Goal: Transaction & Acquisition: Purchase product/service

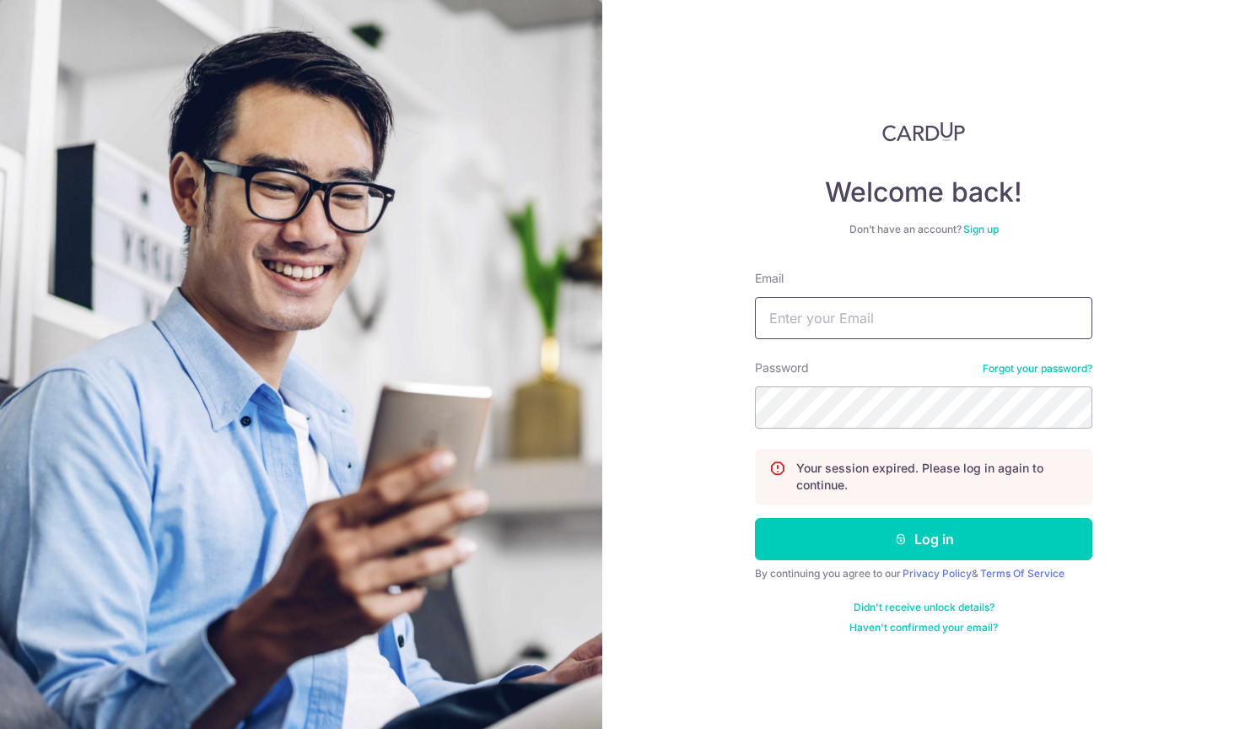
type input "hello@hellorugs.com.sg"
click at [924, 539] on button "Log in" at bounding box center [923, 539] width 337 height 42
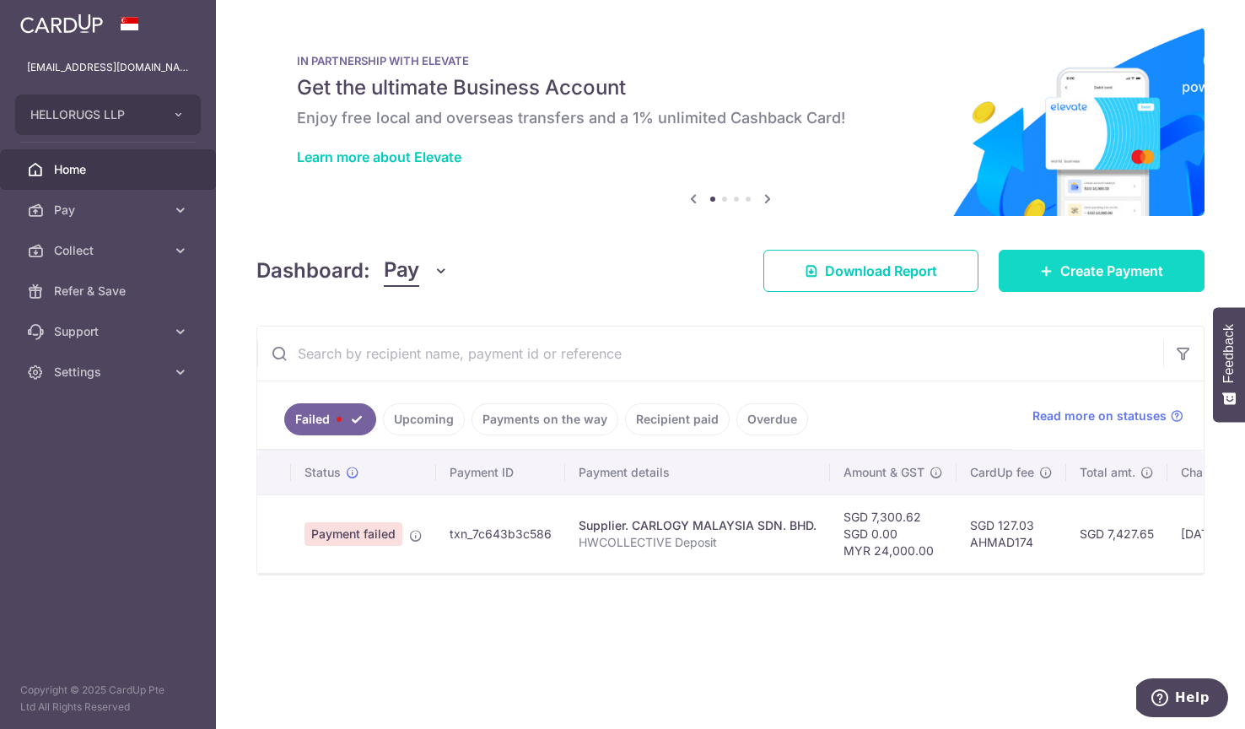
click at [1084, 280] on span "Create Payment" at bounding box center [1111, 271] width 103 height 20
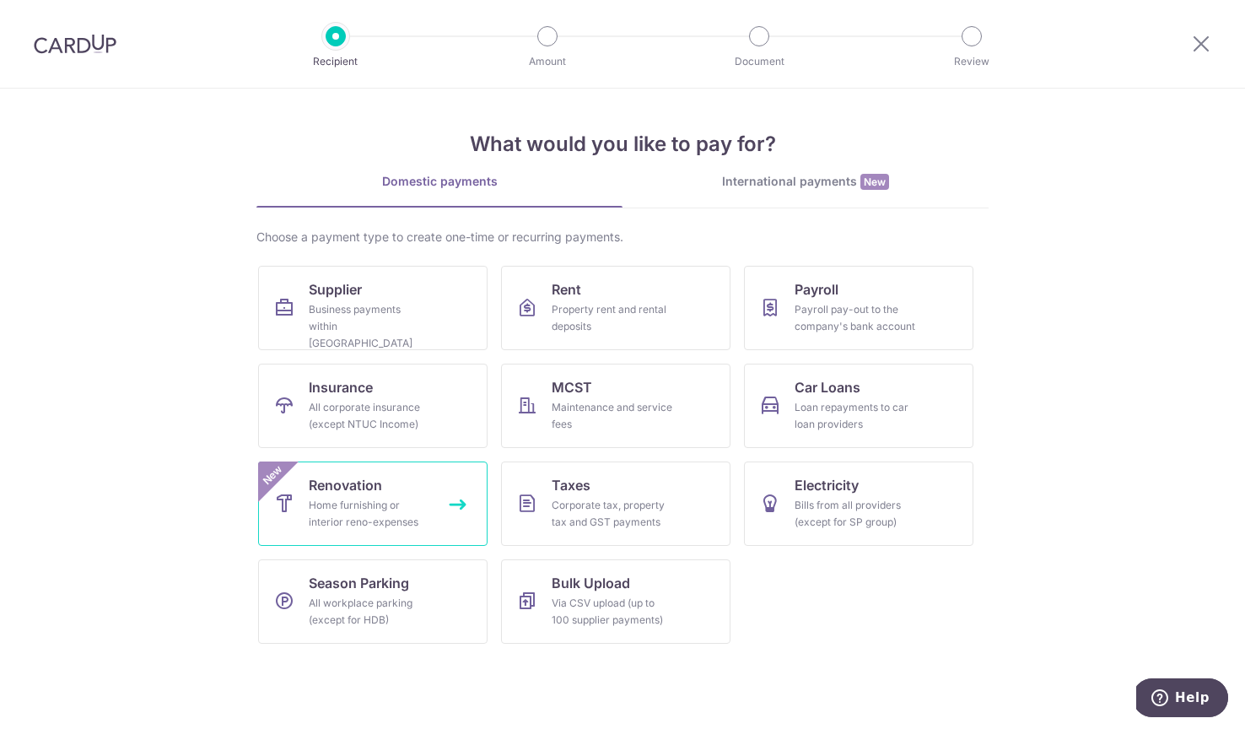
click at [380, 531] on link "Renovation Home furnishing or interior reno-expenses New" at bounding box center [372, 503] width 229 height 84
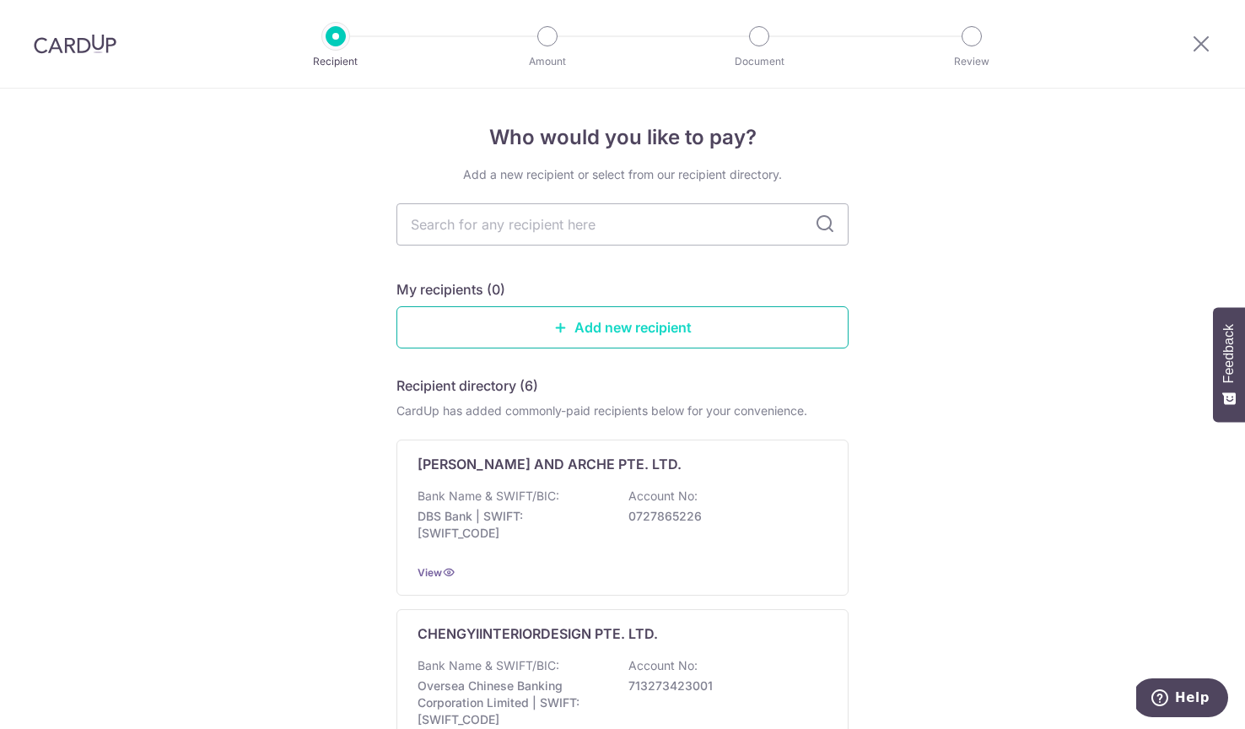
click at [638, 322] on link "Add new recipient" at bounding box center [622, 327] width 452 height 42
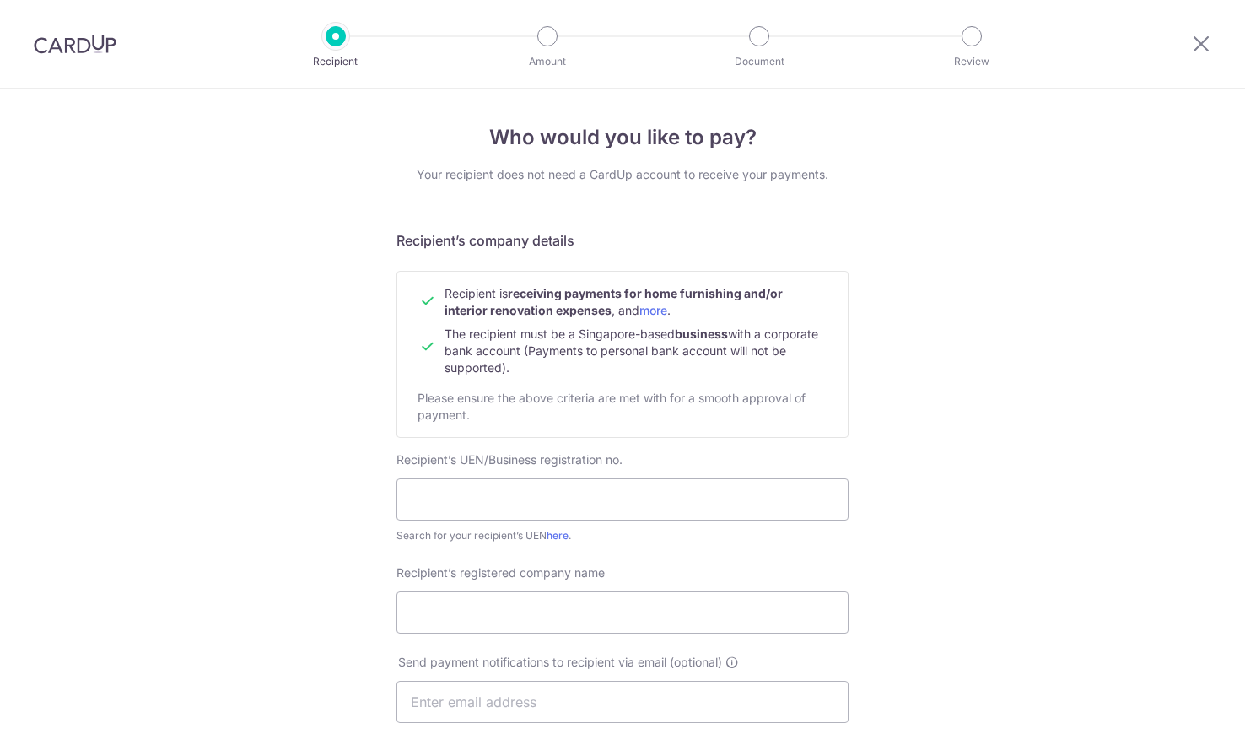
click at [615, 332] on span "The recipient must be a Singapore-based business with a corporate bank account …" at bounding box center [632, 350] width 374 height 48
click at [517, 480] on input "text" at bounding box center [622, 499] width 452 height 42
paste input "QuadWork Pte Ltd."
type input "QuadWork Pte Ltd."
click at [488, 617] on input "Recipient’s registered company name" at bounding box center [622, 612] width 452 height 42
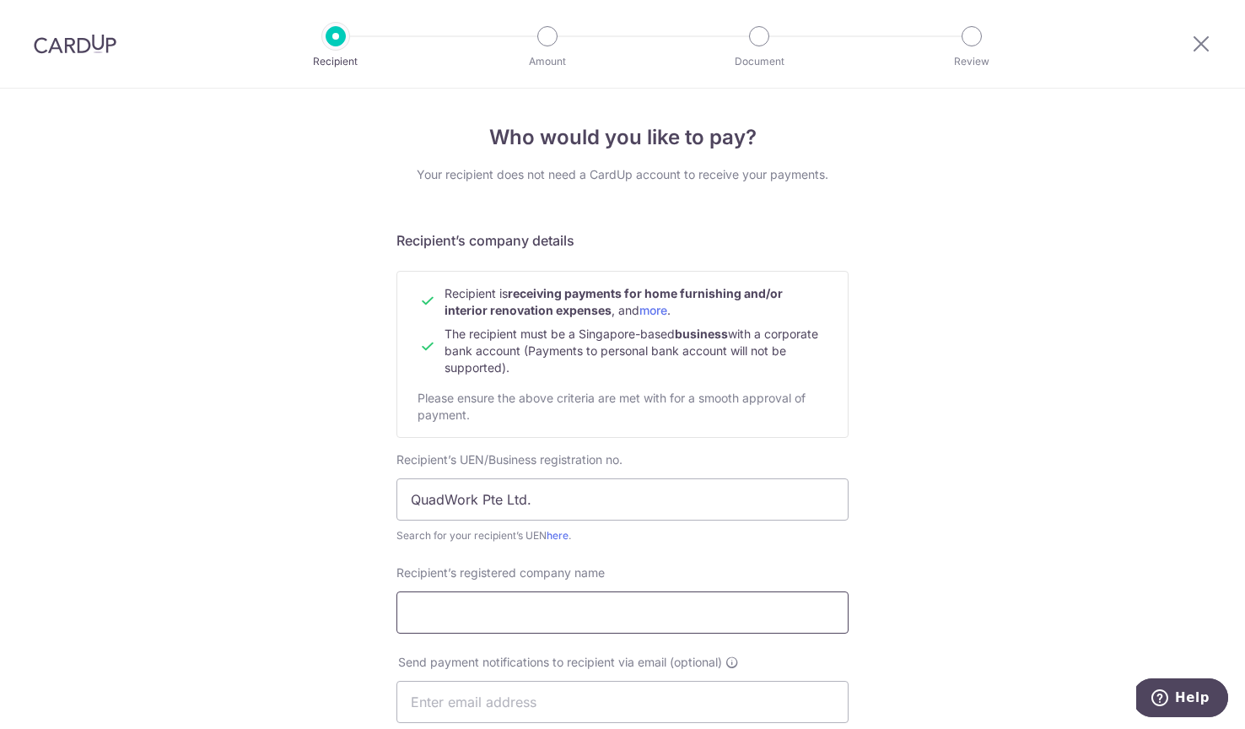
paste input "QuadWork Pte Ltd."
type input "QuadWork Pte Ltd."
click at [461, 501] on input "QuadWork Pte Ltd." at bounding box center [622, 499] width 452 height 42
drag, startPoint x: 483, startPoint y: 495, endPoint x: 580, endPoint y: 495, distance: 96.2
click at [580, 495] on input "QuadWork Pte Ltd." at bounding box center [622, 499] width 452 height 42
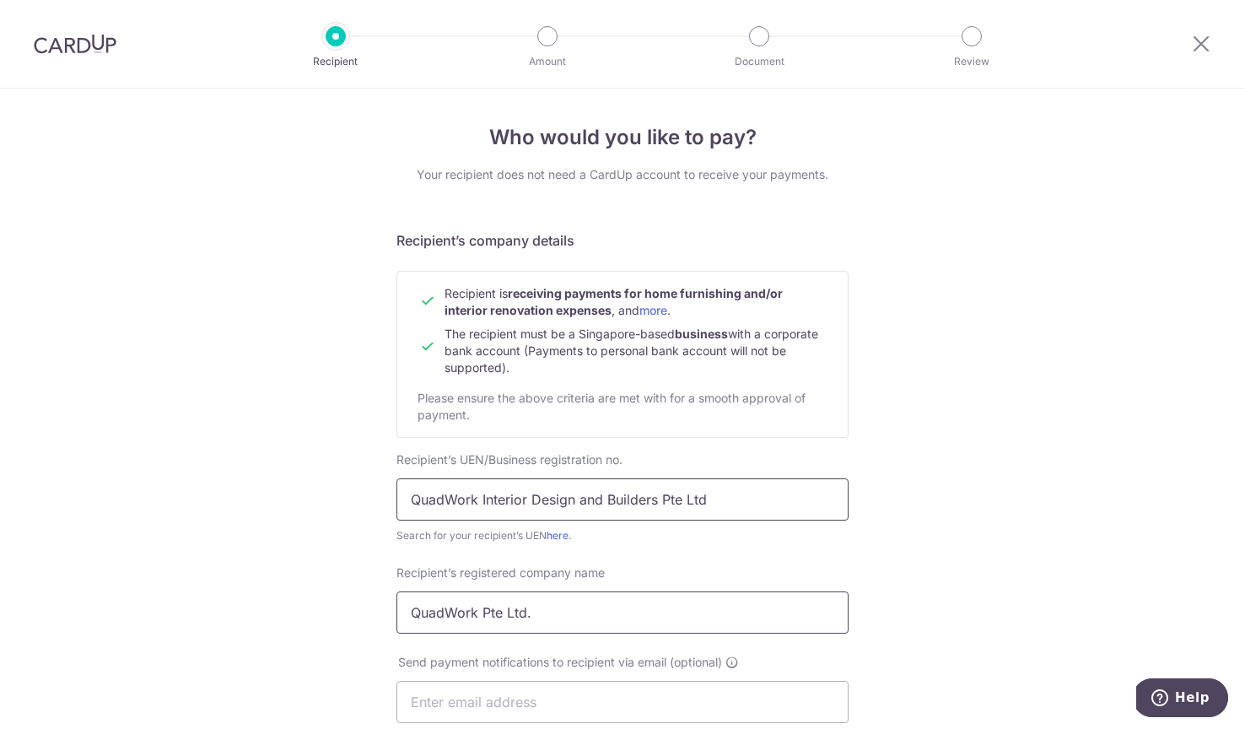
type input "QuadWork Interior Design and Builders Pte Ltd"
paste input "Interior Design and Builders Pte Ltd"
type input "QuadWork Interior Design and Builders Pte Ltd"
click at [556, 493] on input "QuadWork Interior Design and Builders Pte Ltd" at bounding box center [622, 499] width 452 height 42
type input "0"
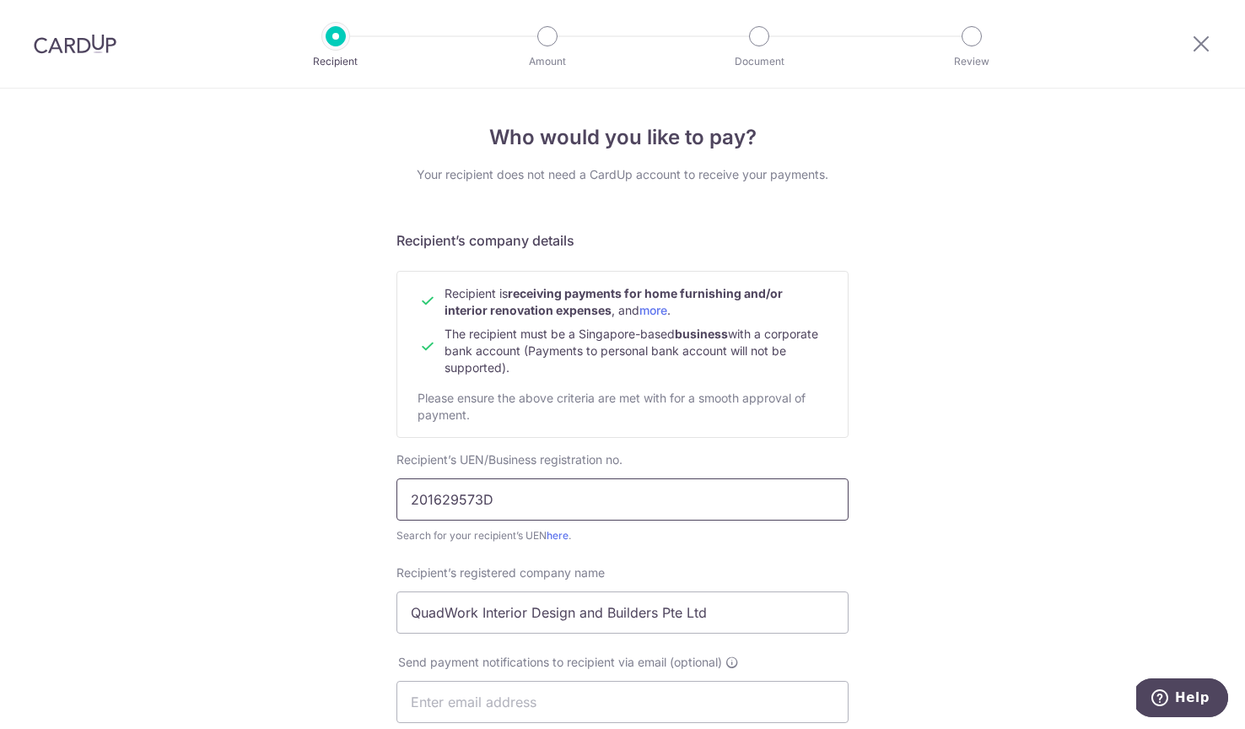
type input "201629573D"
click at [186, 308] on div "Who would you like to pay? Your recipient does not need a CardUp account to rec…" at bounding box center [622, 723] width 1245 height 1269
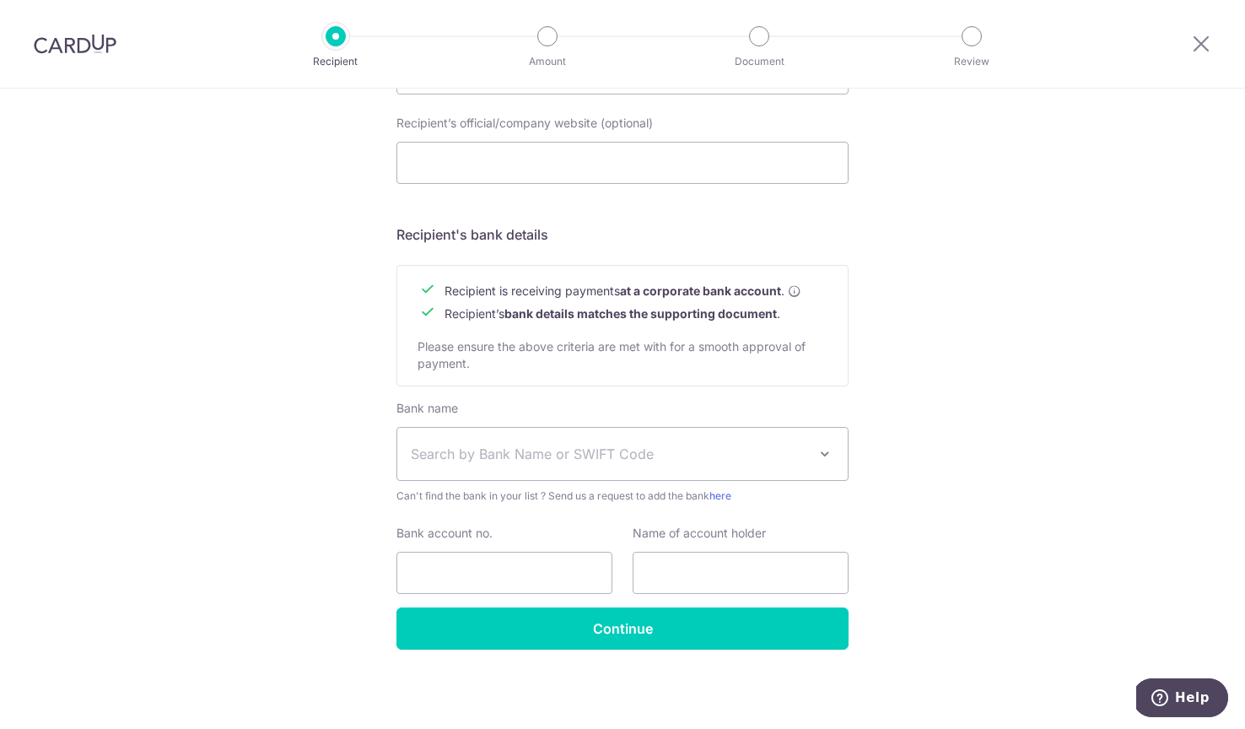
scroll to position [628, 0]
click at [589, 466] on span "Search by Bank Name or SWIFT Code" at bounding box center [622, 454] width 450 height 52
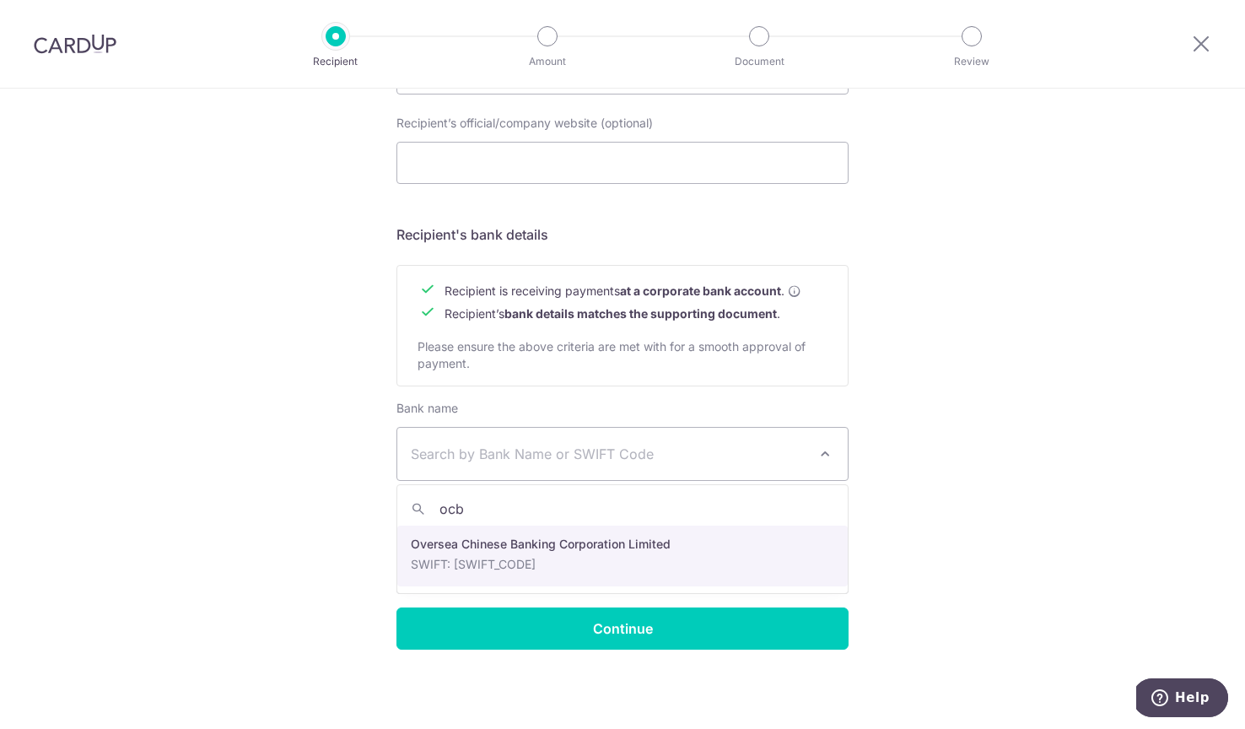
type input "ocb"
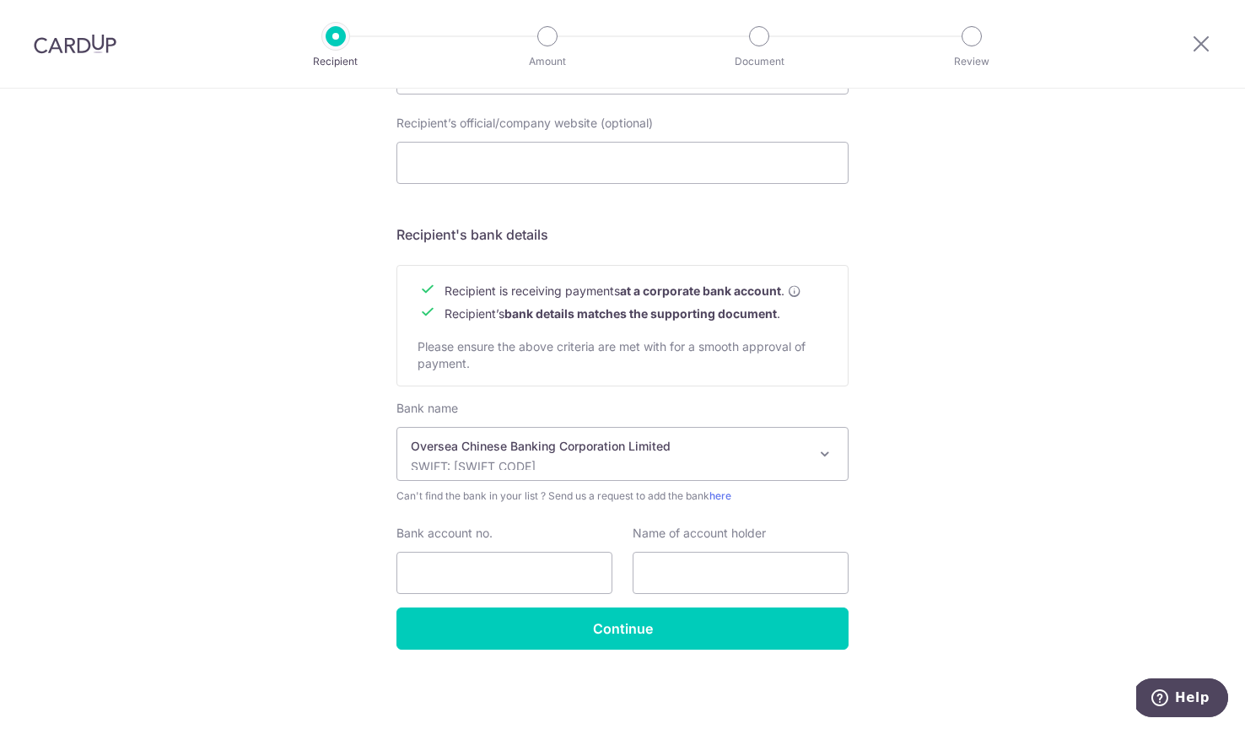
select select "12"
click at [486, 587] on input "Bank account no." at bounding box center [504, 573] width 216 height 42
type input "588130930001"
click at [693, 575] on input "text" at bounding box center [741, 573] width 216 height 42
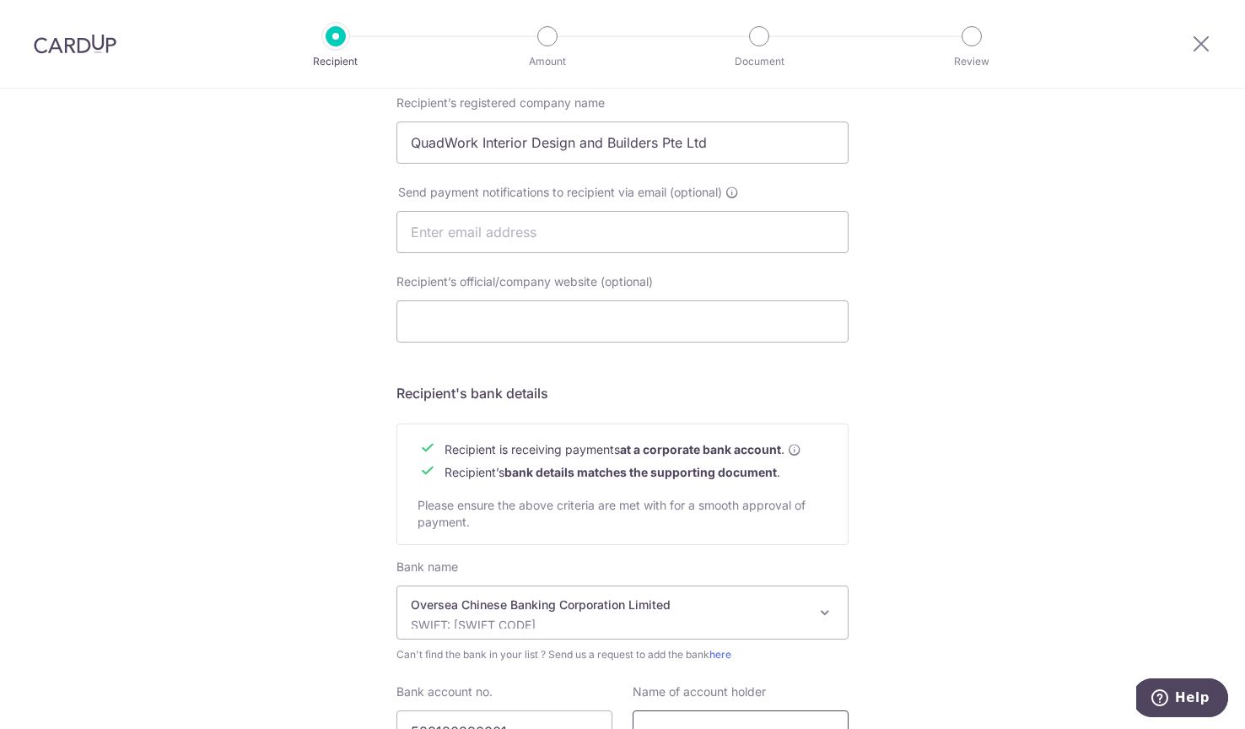
scroll to position [206, 0]
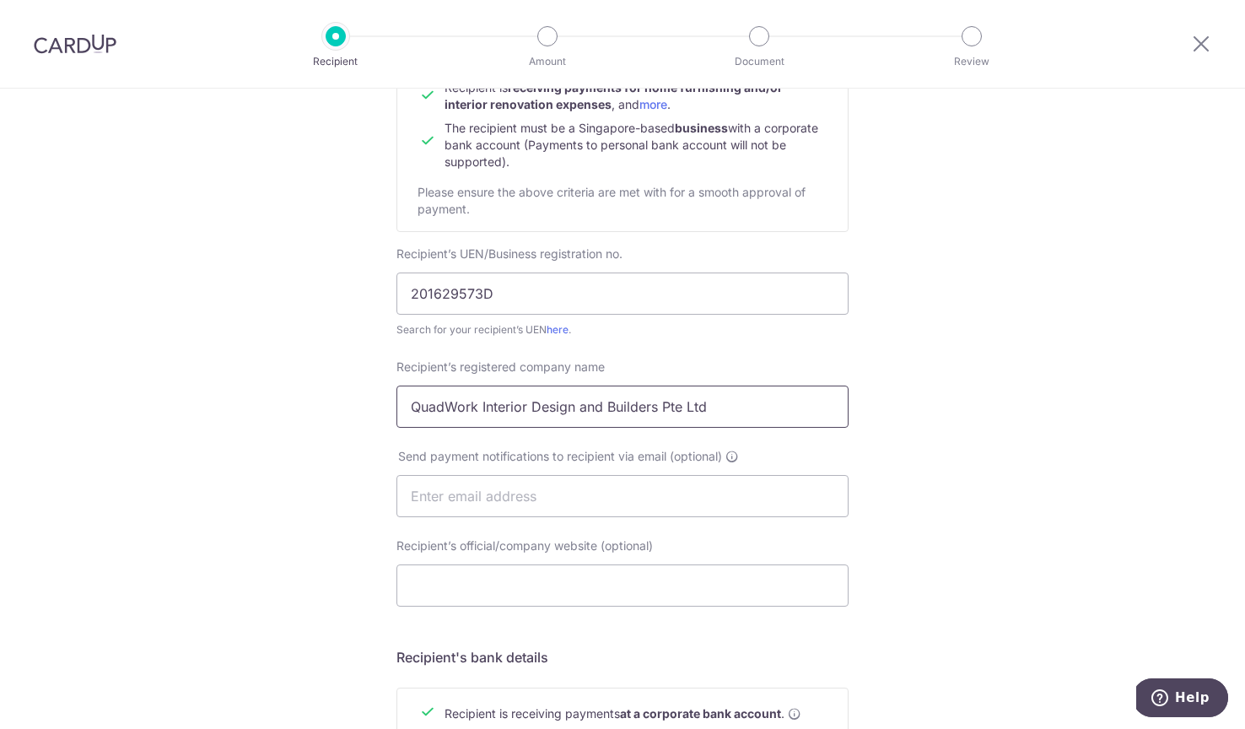
click at [562, 412] on input "QuadWork Interior Design and Builders Pte Ltd" at bounding box center [622, 407] width 452 height 42
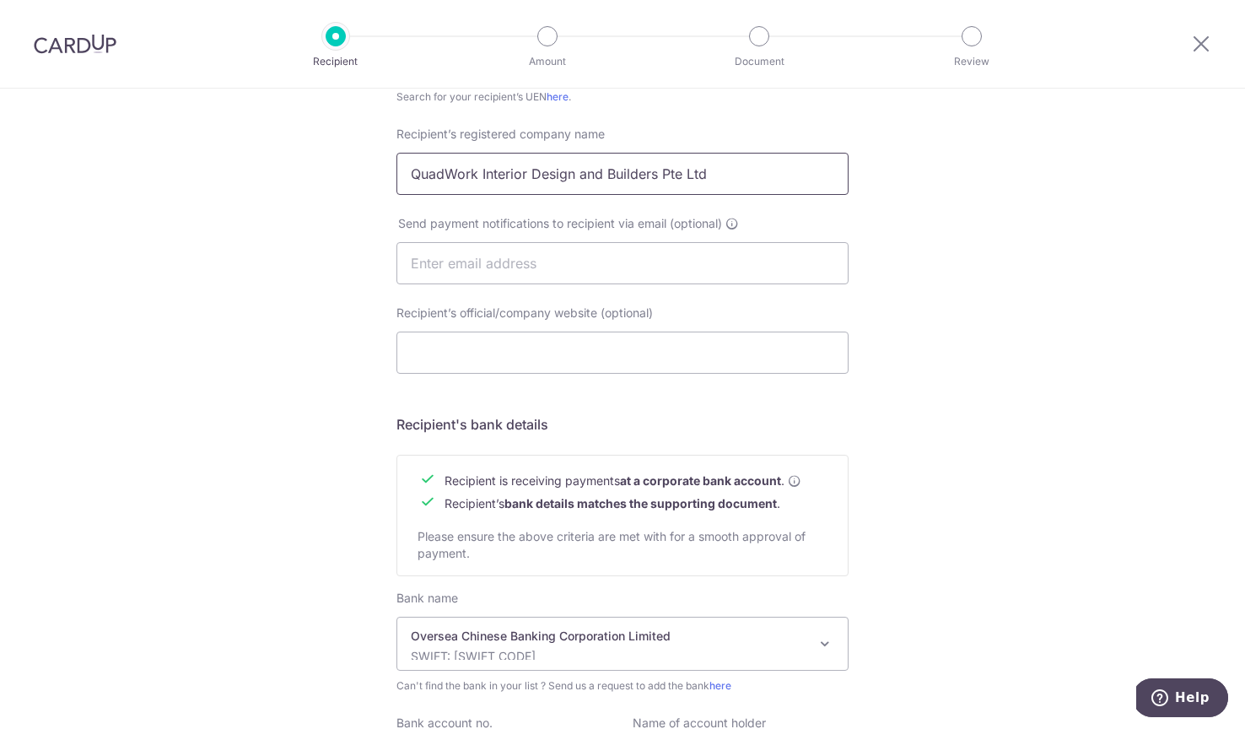
scroll to position [553, 0]
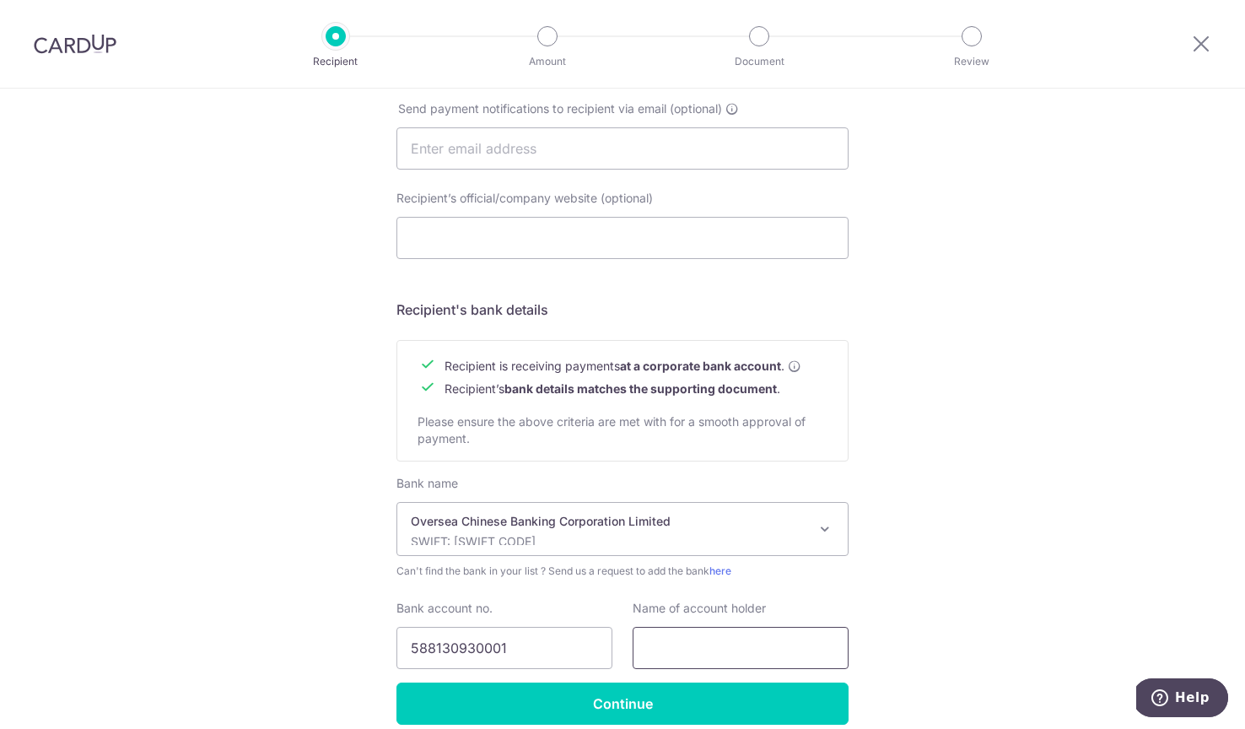
click at [693, 651] on input "text" at bounding box center [741, 648] width 216 height 42
paste input "QuadWork Interior Design and Builders Pte Ltd"
type input "QuadWork Interior Design and Builders Pte Ltd"
click at [931, 511] on div "Who would you like to pay? Your recipient does not need a CardUp account to rec…" at bounding box center [622, 169] width 1245 height 1269
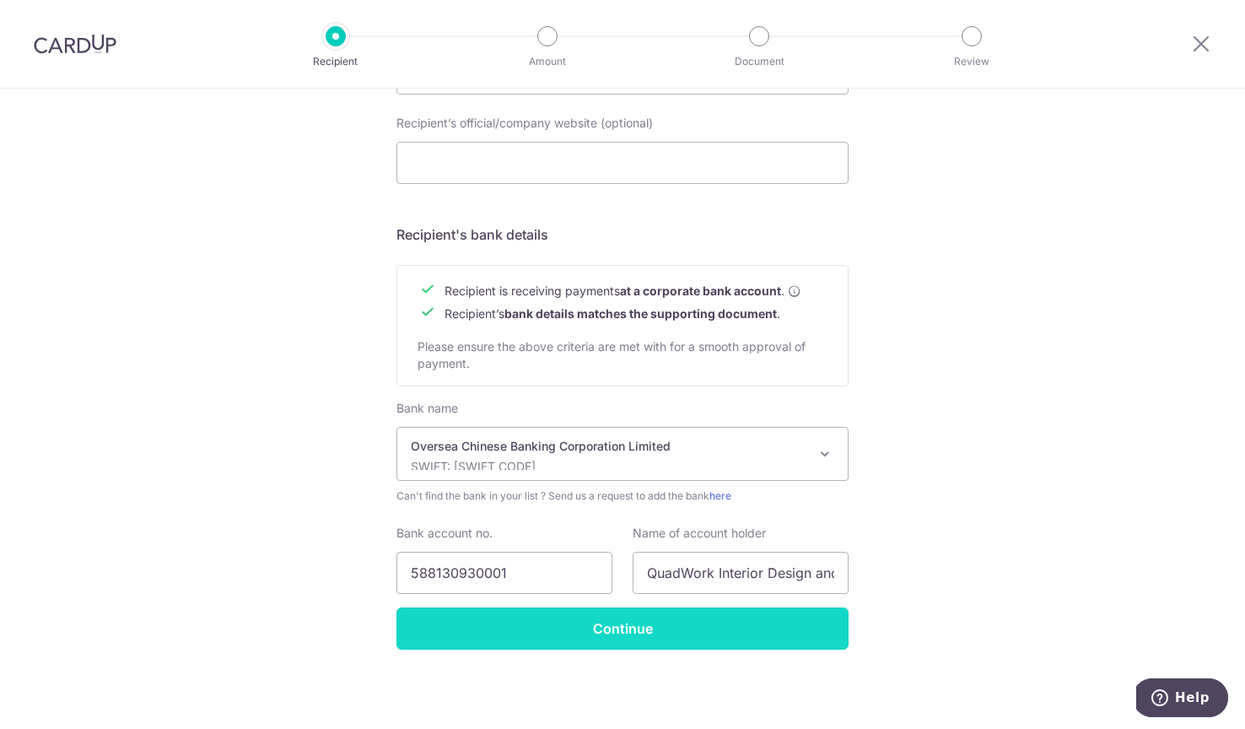
scroll to position [629, 0]
click at [771, 638] on input "Continue" at bounding box center [622, 628] width 452 height 42
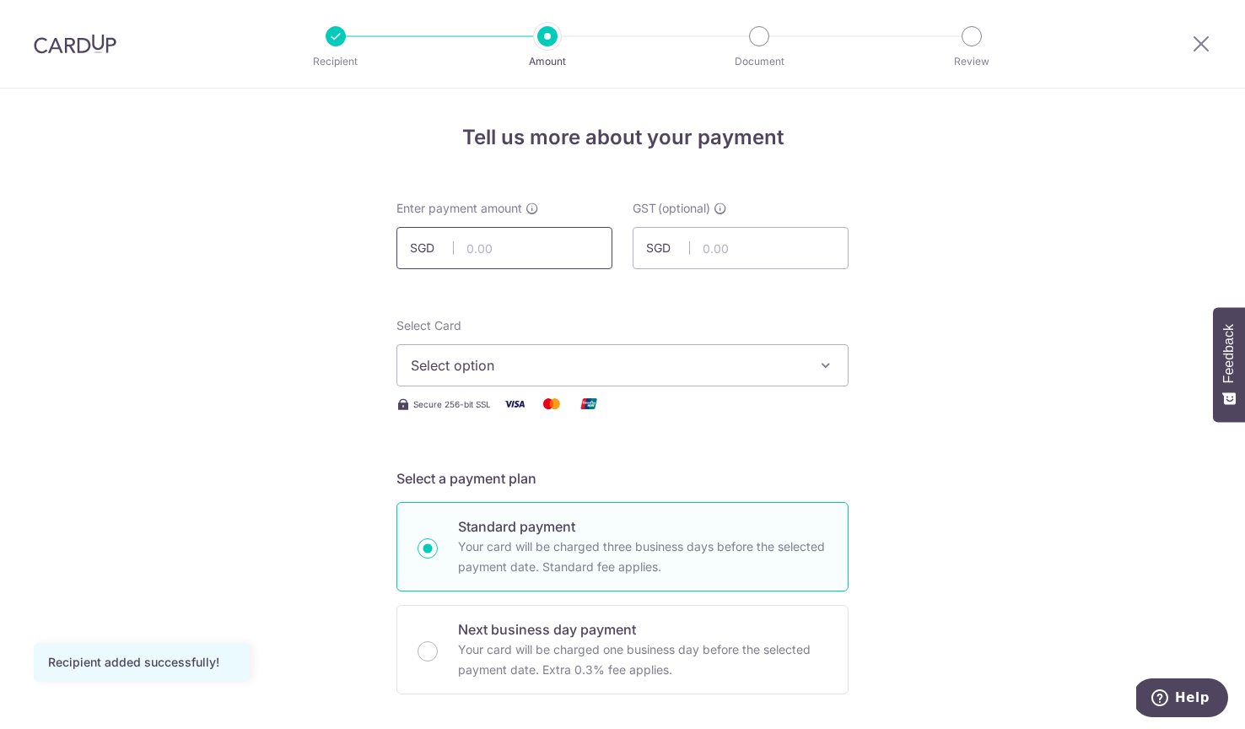
click at [543, 267] on input "text" at bounding box center [504, 248] width 216 height 42
type input "14,424.50"
click at [477, 361] on span "Select option" at bounding box center [607, 365] width 393 height 20
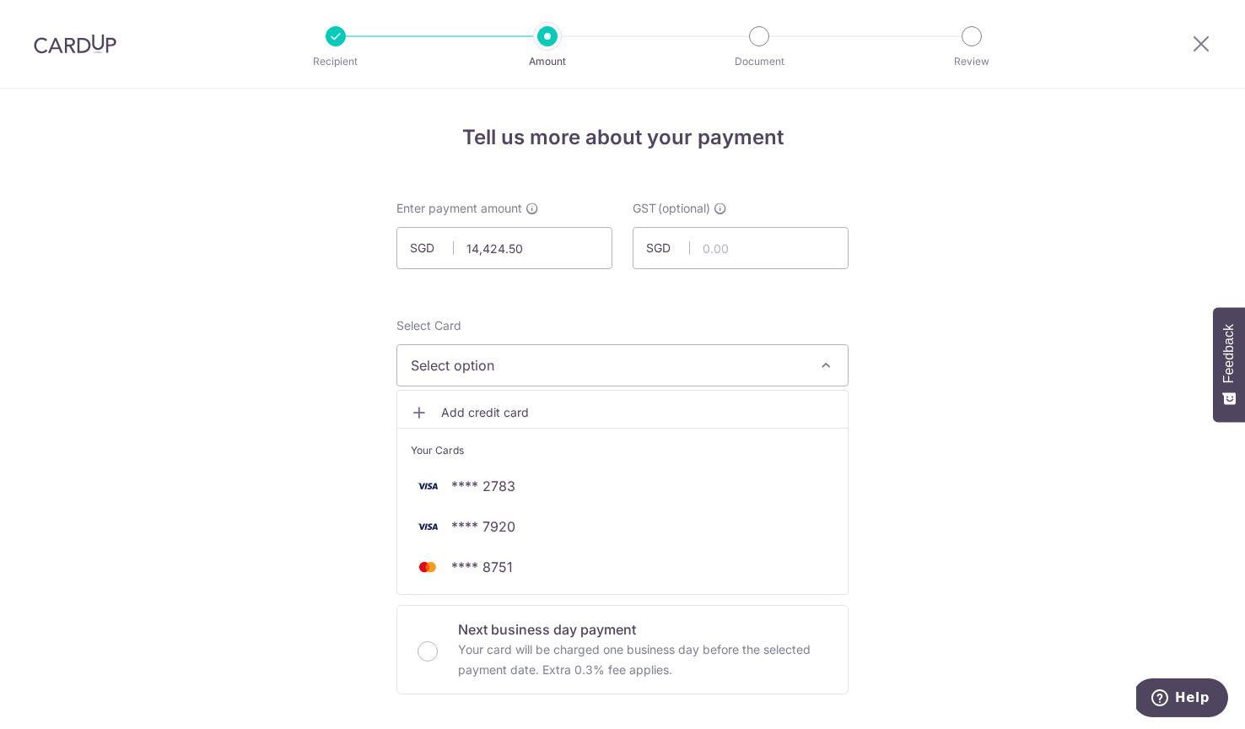
scroll to position [127, 0]
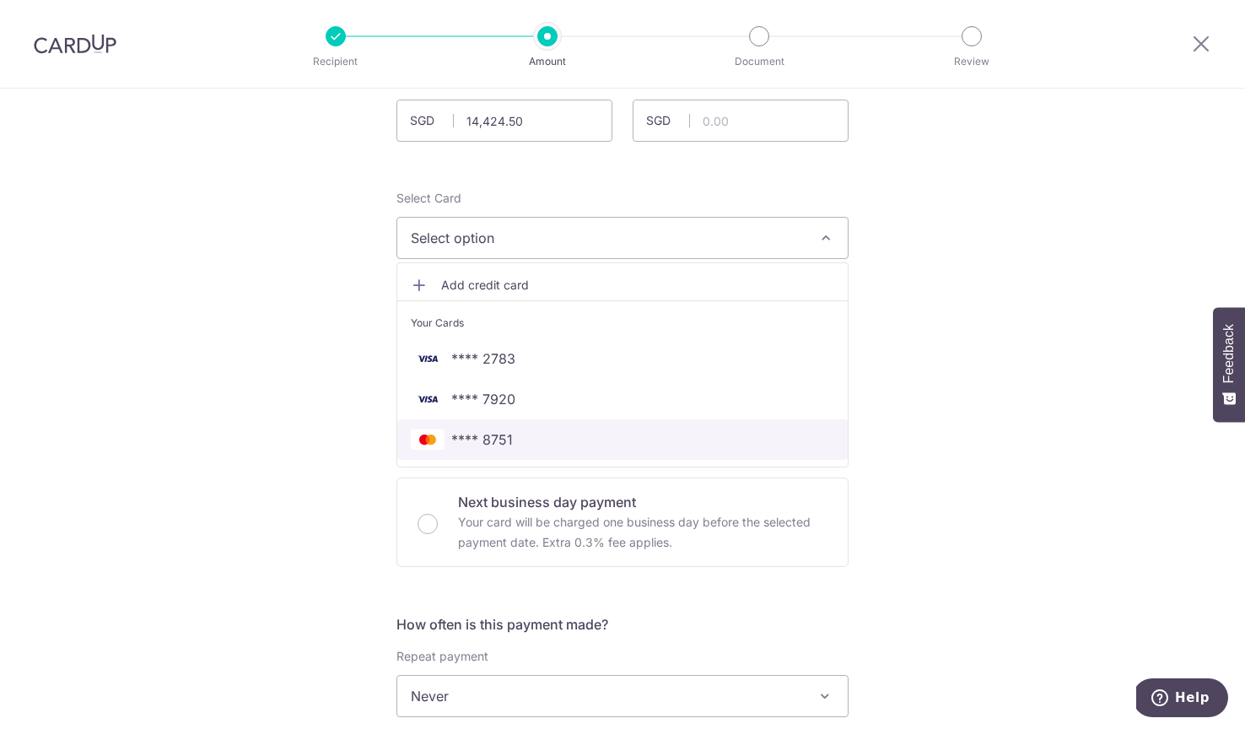
click at [536, 440] on span "**** 8751" at bounding box center [622, 439] width 423 height 20
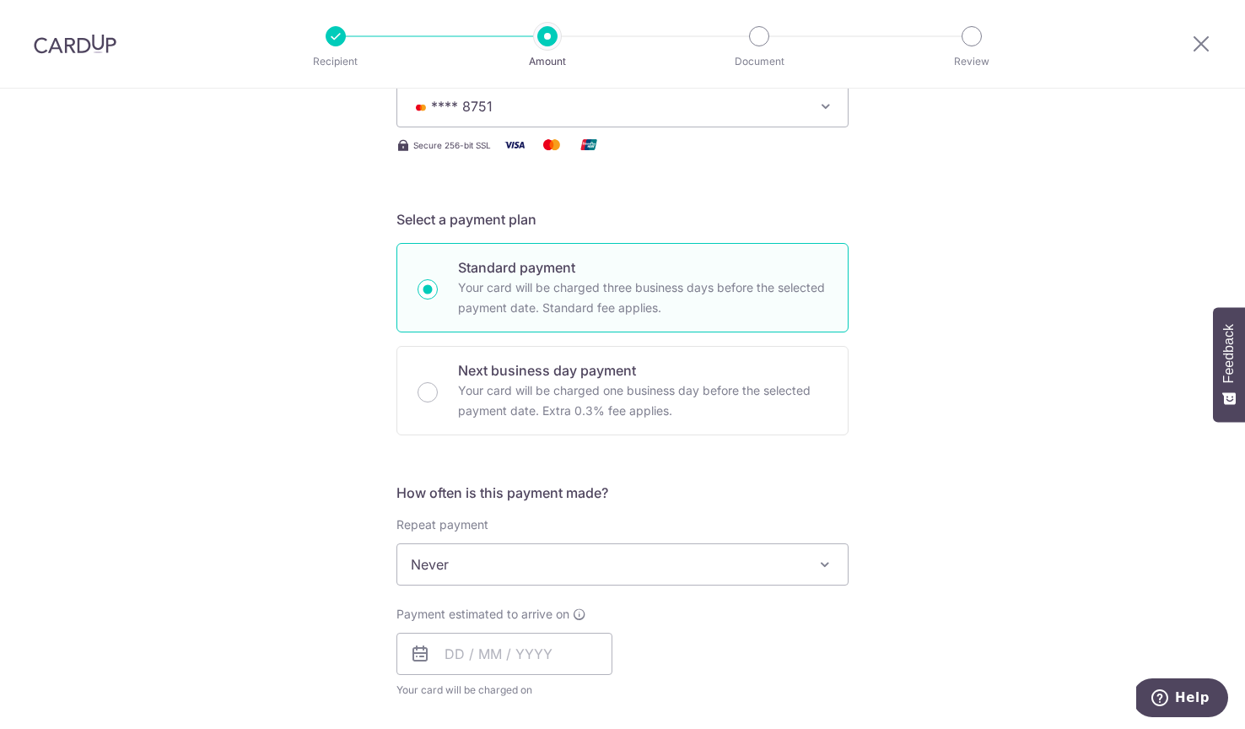
scroll to position [509, 0]
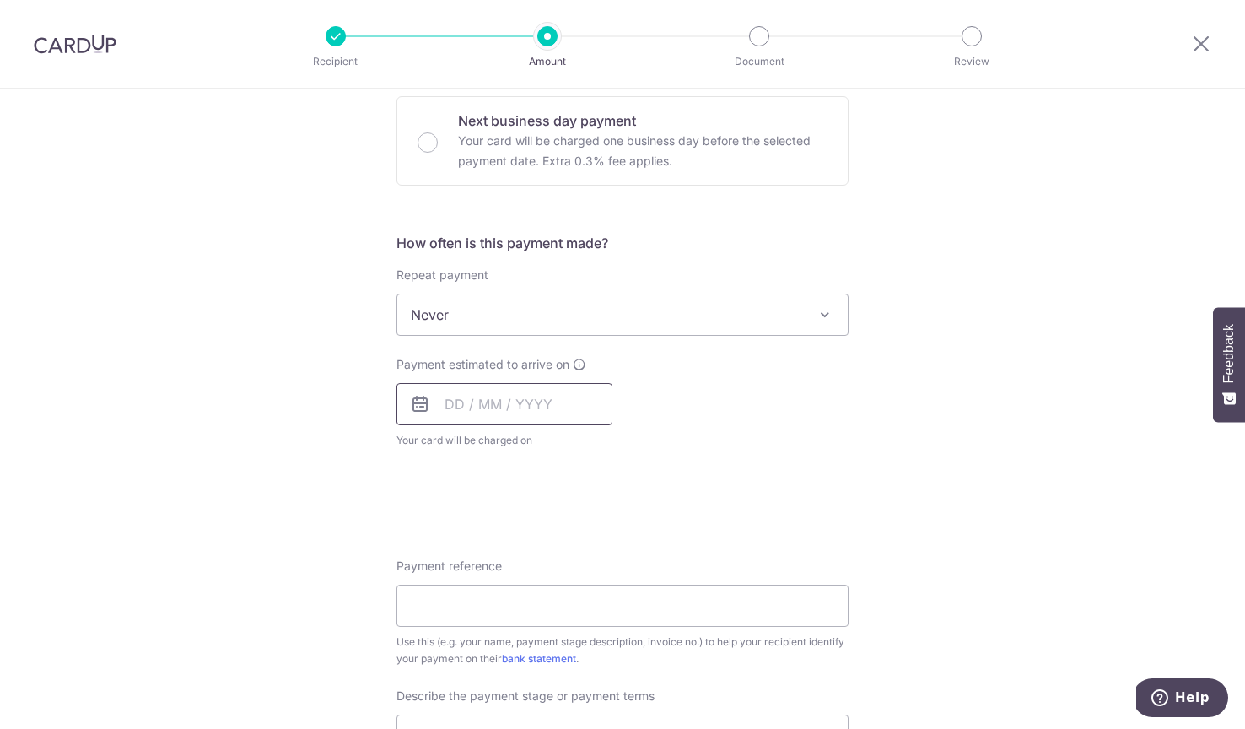
click at [461, 411] on input "text" at bounding box center [504, 404] width 216 height 42
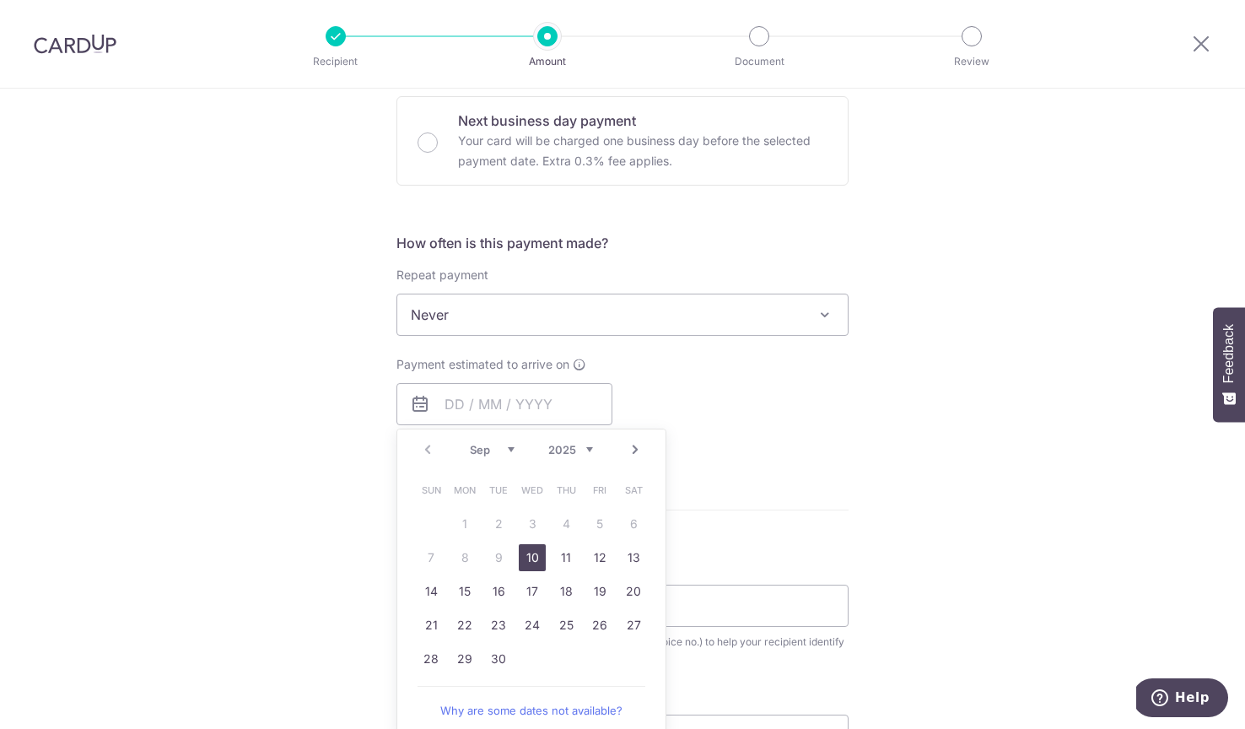
click at [533, 550] on link "10" at bounding box center [532, 557] width 27 height 27
type input "10/09/2025"
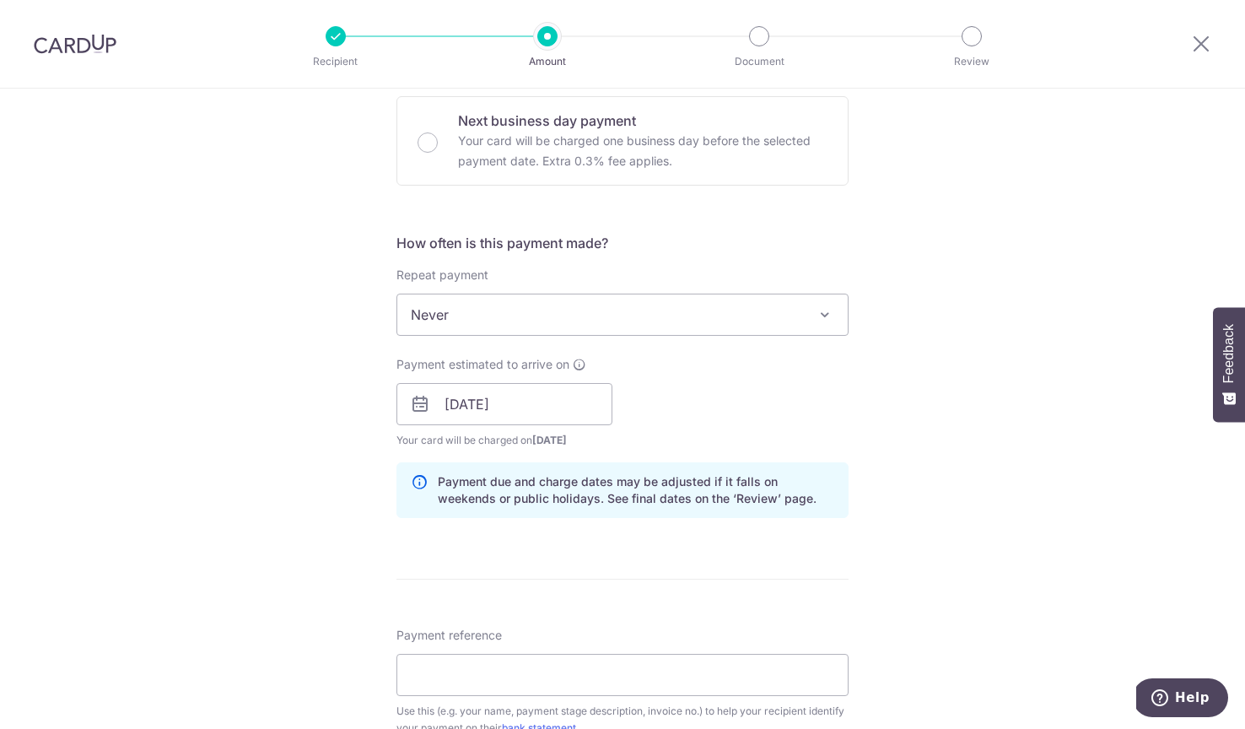
click at [334, 554] on div "Tell us more about your payment Enter payment amount SGD 14,424.50 14424.50 GST…" at bounding box center [622, 490] width 1245 height 1821
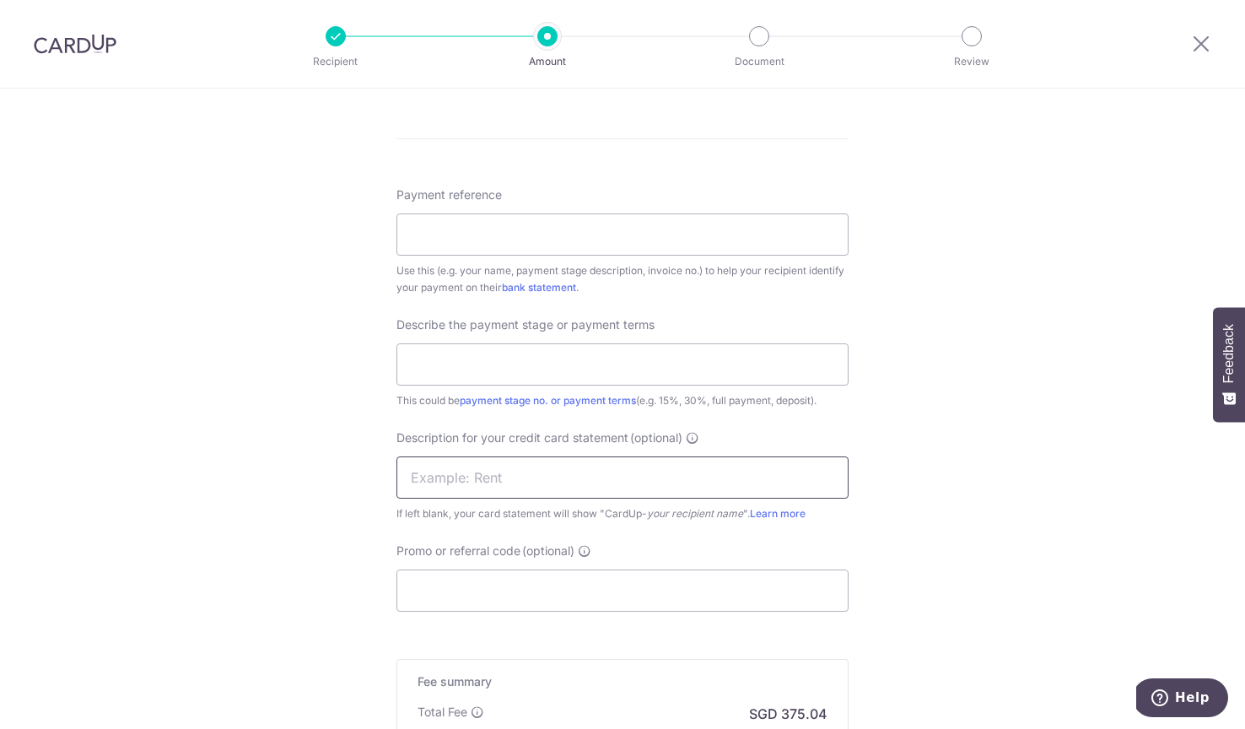
click at [460, 490] on input "text" at bounding box center [622, 477] width 452 height 42
type input "Q"
type input "q"
type input "Quadwork 2nd"
click at [548, 365] on input "text" at bounding box center [622, 364] width 452 height 42
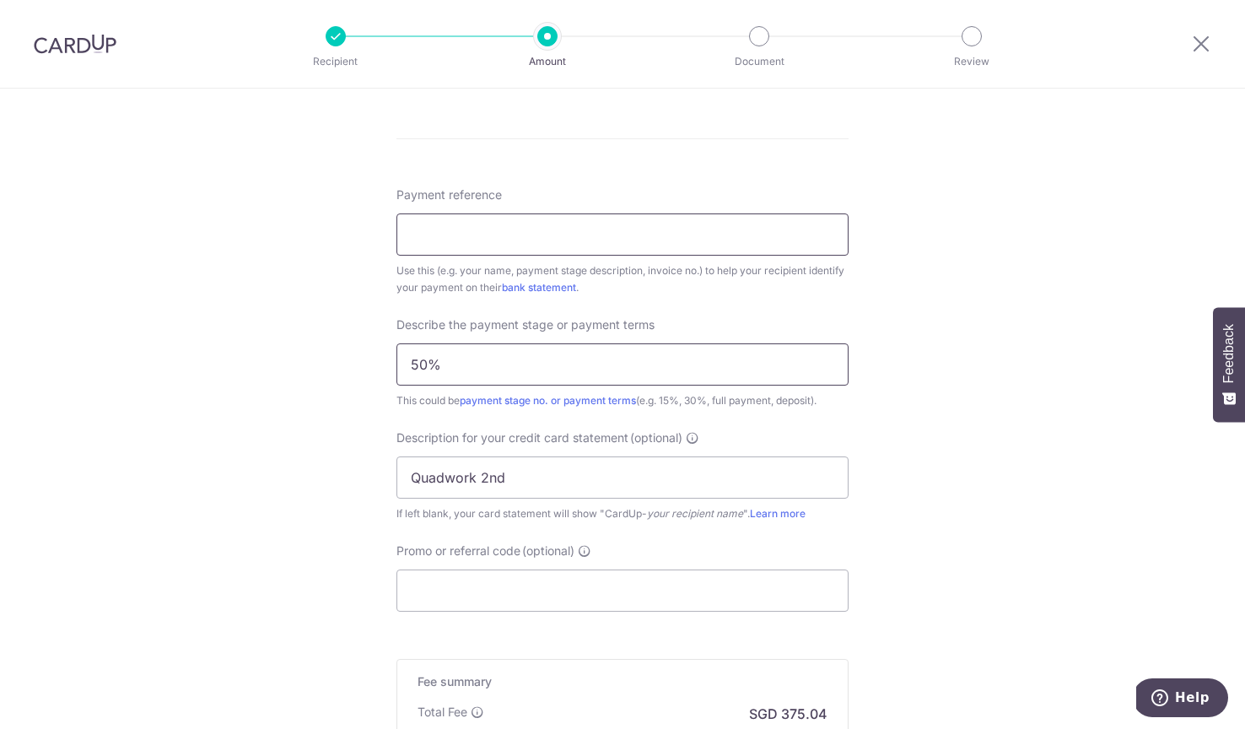
type input "50%"
click at [456, 230] on input "Payment reference" at bounding box center [622, 234] width 452 height 42
type input "Progress Payment 1LorM"
click at [330, 374] on div "Tell us more about your payment Enter payment amount SGD 14,424.50 14424.50 GST…" at bounding box center [622, 50] width 1245 height 1821
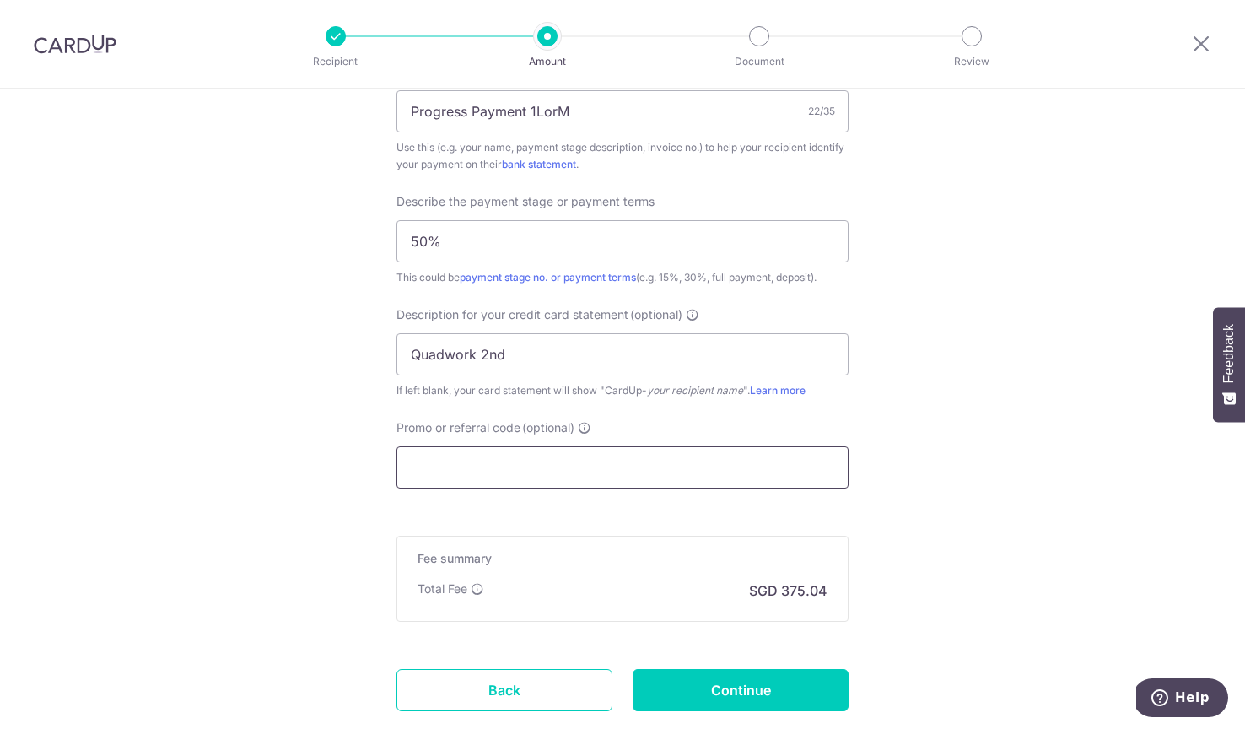
click at [476, 461] on input "Promo or referral code (optional)" at bounding box center [622, 467] width 452 height 42
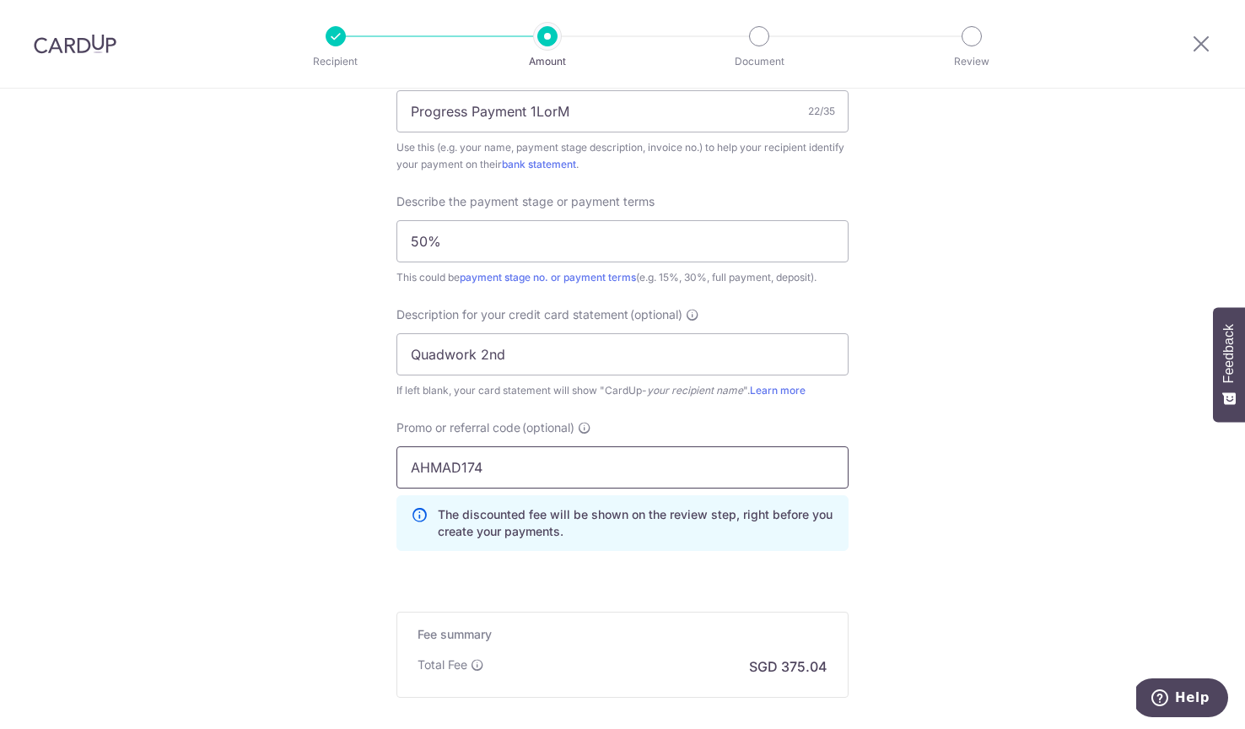
type input "AHMAD174"
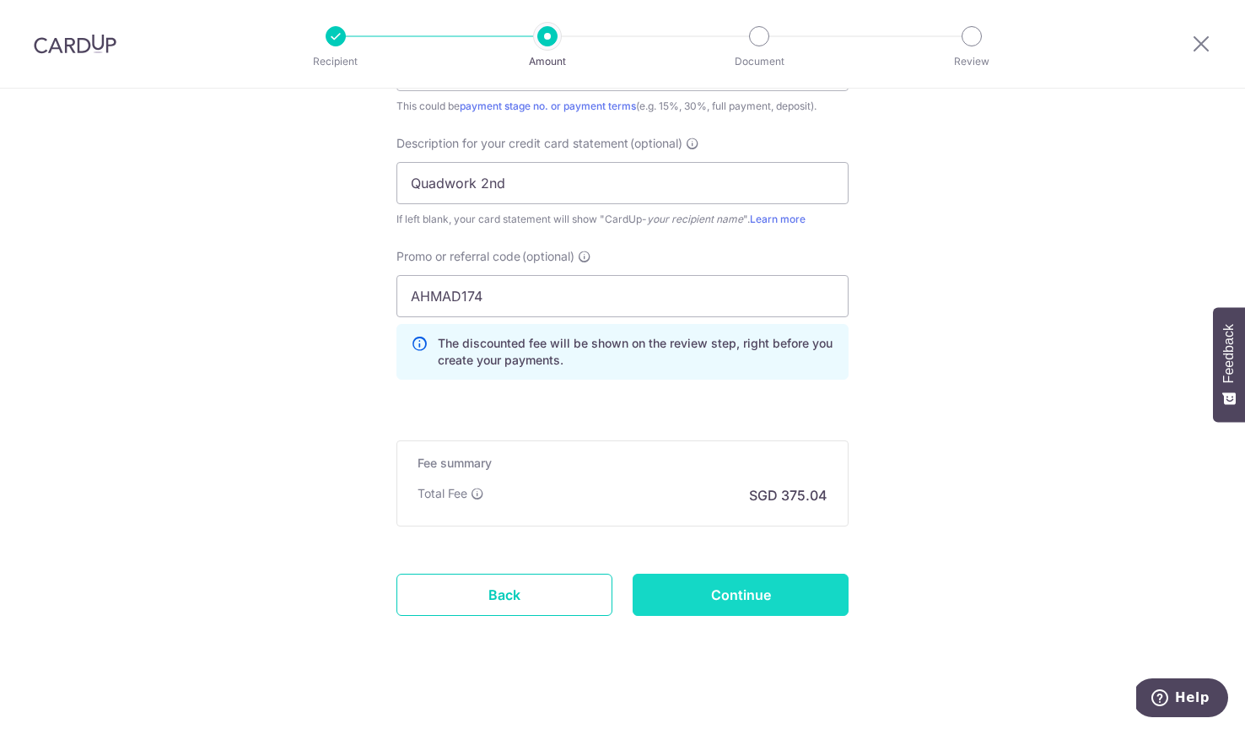
click at [764, 599] on input "Continue" at bounding box center [741, 595] width 216 height 42
type input "Create Schedule"
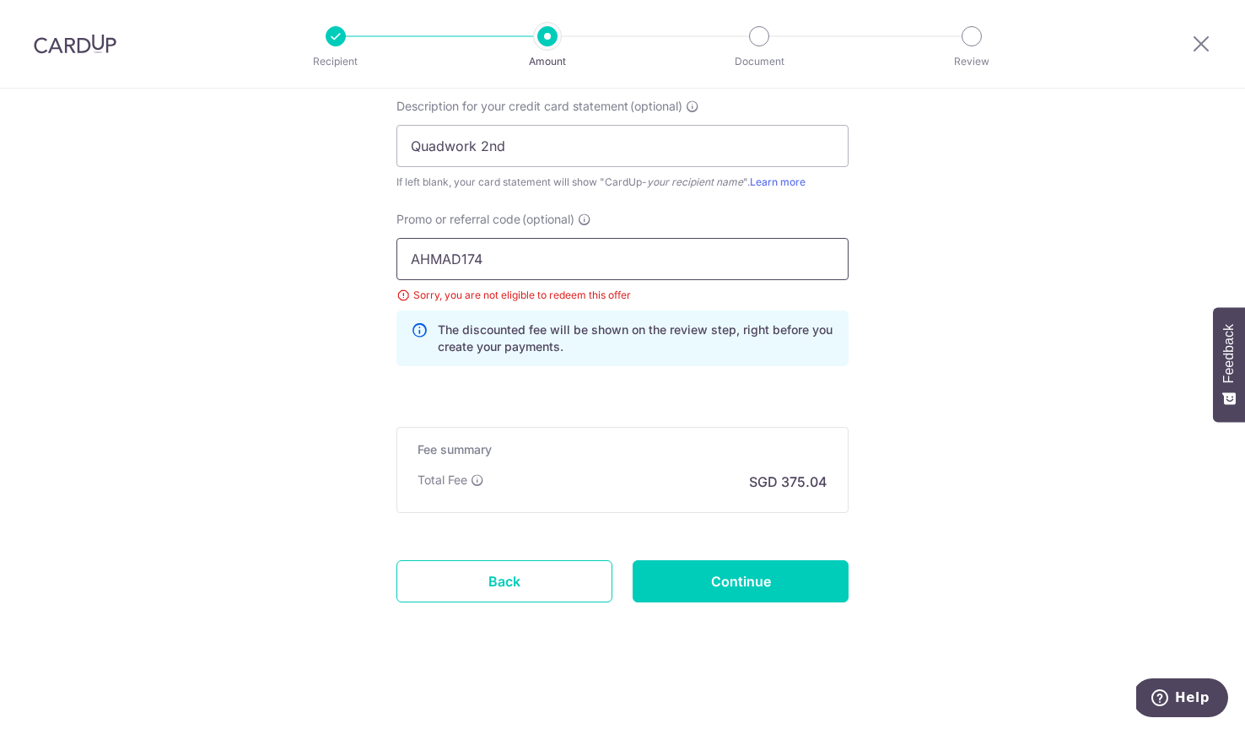
drag, startPoint x: 517, startPoint y: 261, endPoint x: 394, endPoint y: 256, distance: 123.3
click at [394, 256] on div "Promo or referral code (optional) AHMAD174 Sorry, you are not eligible to redee…" at bounding box center [622, 295] width 472 height 169
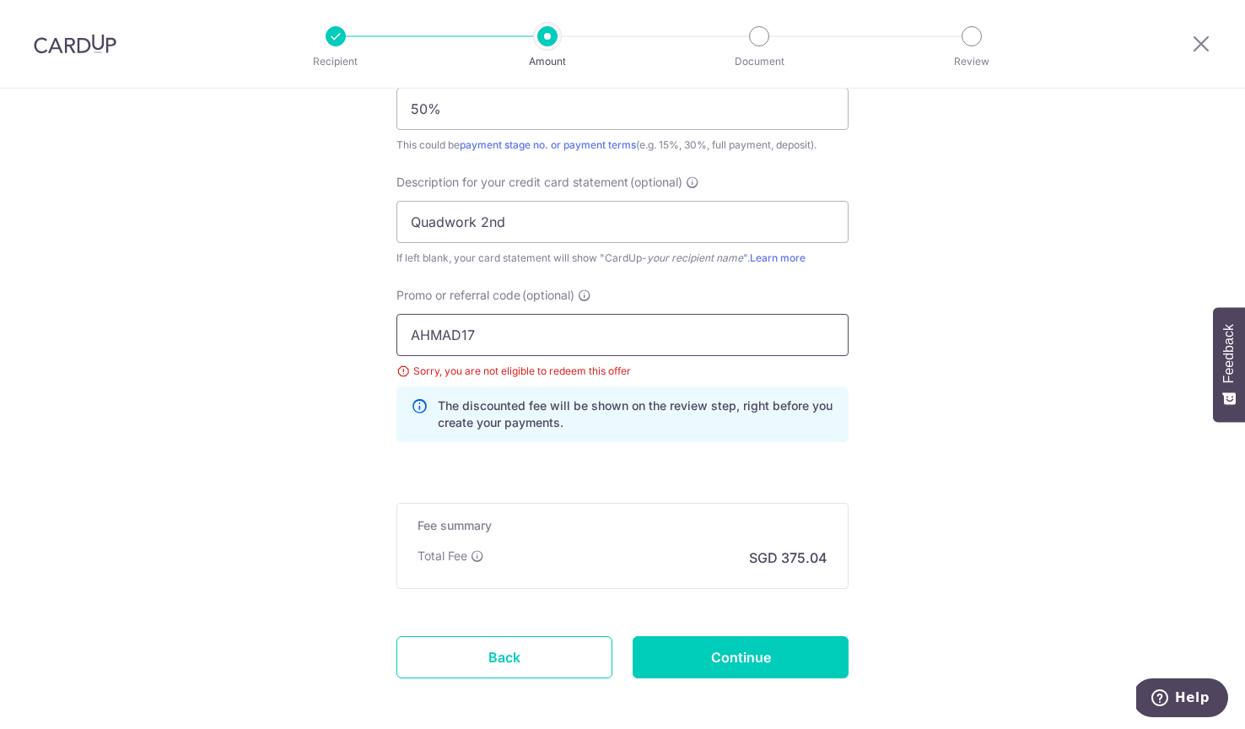
type input "AHMAD174"
click at [725, 675] on input "Continue" at bounding box center [741, 657] width 216 height 42
type input "Update Schedule"
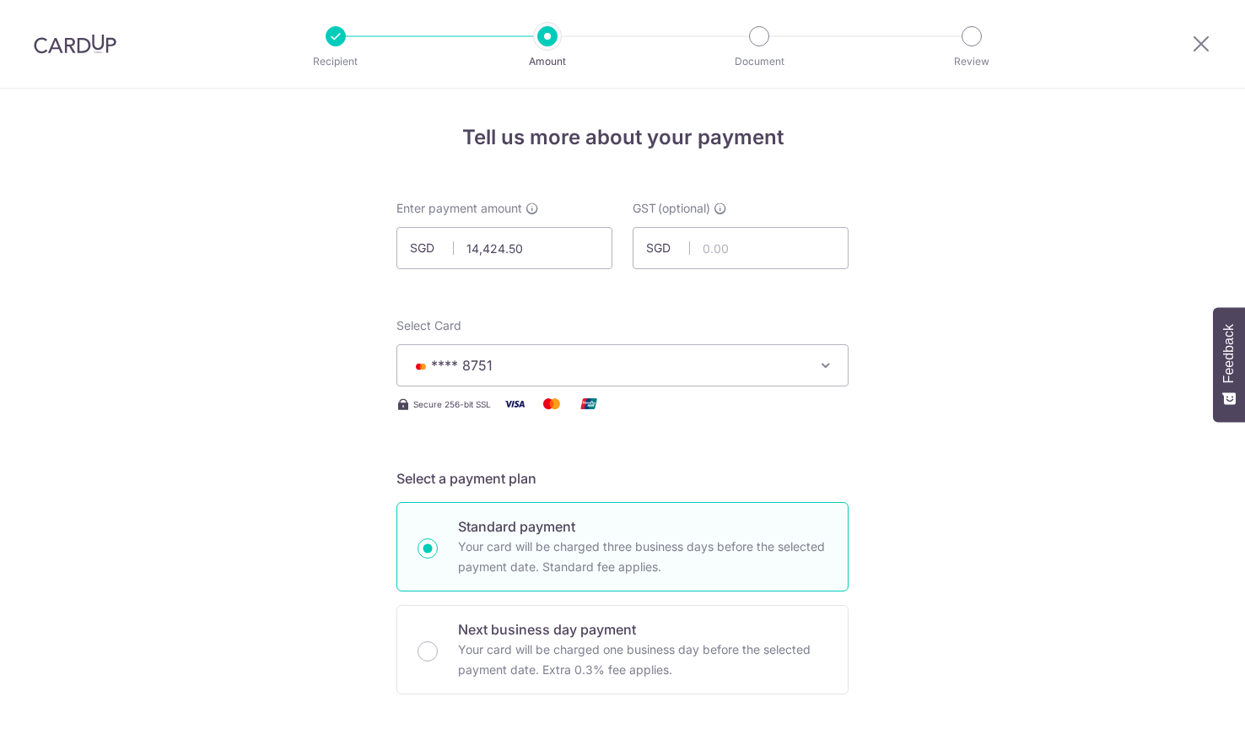
scroll to position [1281, 0]
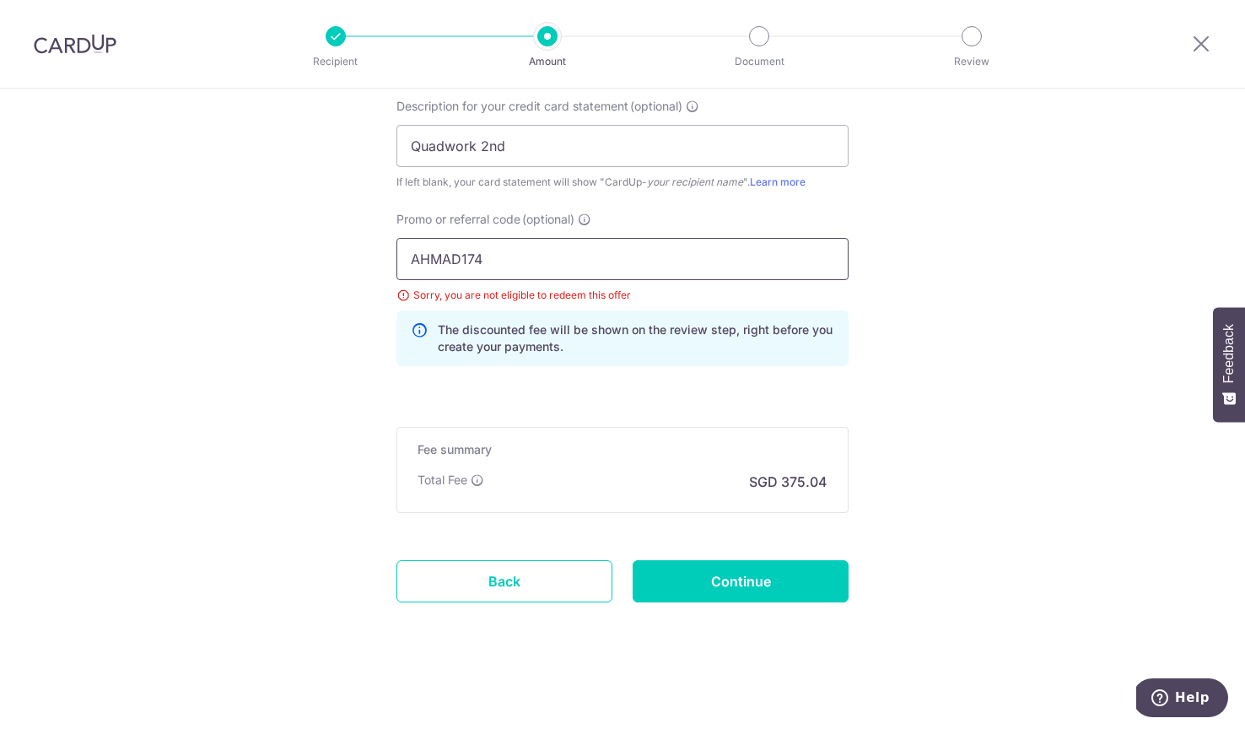
drag, startPoint x: 526, startPoint y: 272, endPoint x: 136, endPoint y: 259, distance: 389.9
type input "ahmad174"
click at [682, 566] on input "Continue" at bounding box center [741, 581] width 216 height 42
type input "Update Schedule"
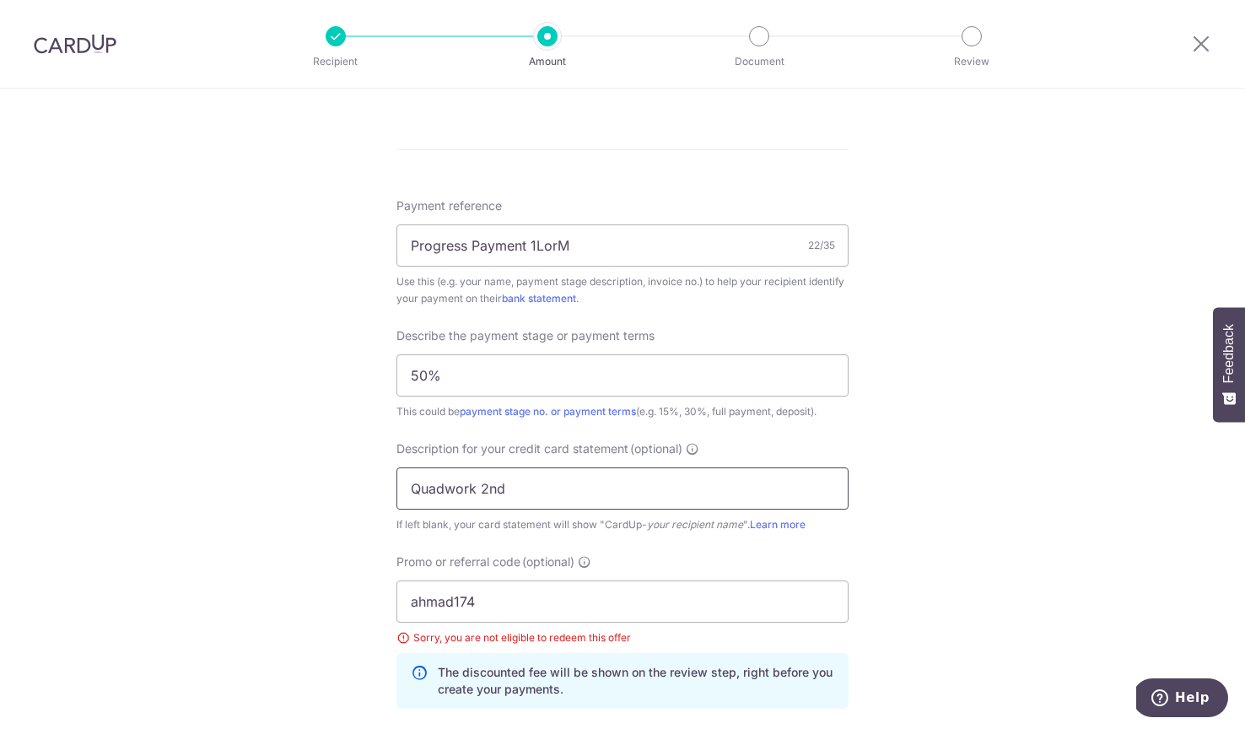
scroll to position [1002, 0]
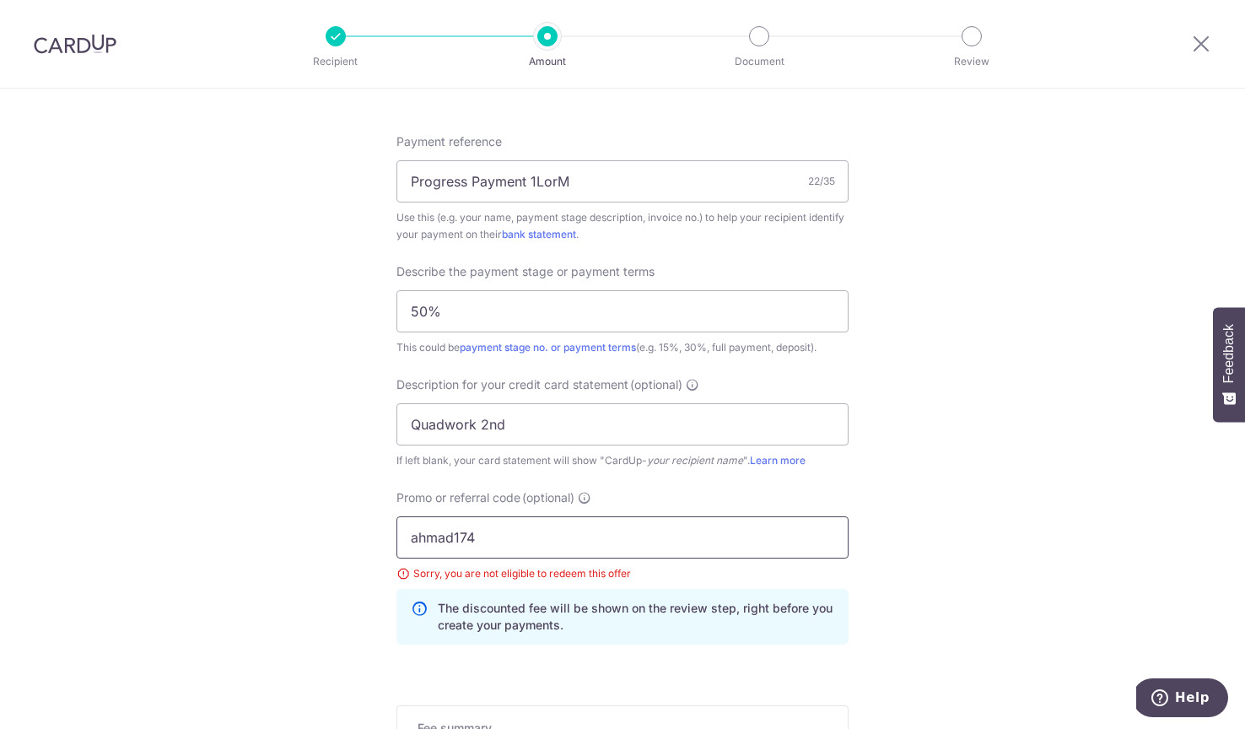
drag, startPoint x: 499, startPoint y: 536, endPoint x: 334, endPoint y: 536, distance: 164.5
click at [334, 536] on div "Tell us more about your payment Enter payment amount SGD 14,424.50 14424.50 GST…" at bounding box center [622, 46] width 1245 height 1921
type input "a"
type input "AHMAD174"
click at [239, 535] on div "Tell us more about your payment Enter payment amount SGD 14,424.50 14424.50 GST…" at bounding box center [622, 46] width 1245 height 1921
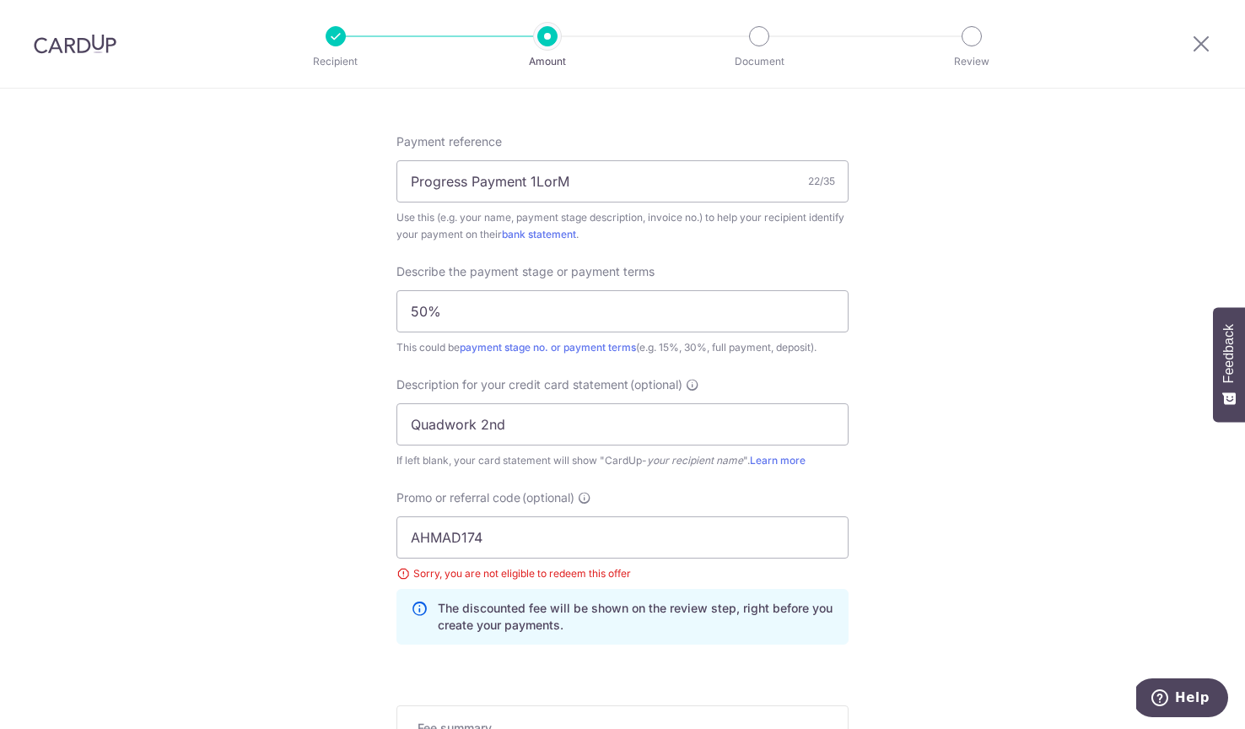
scroll to position [1173, 0]
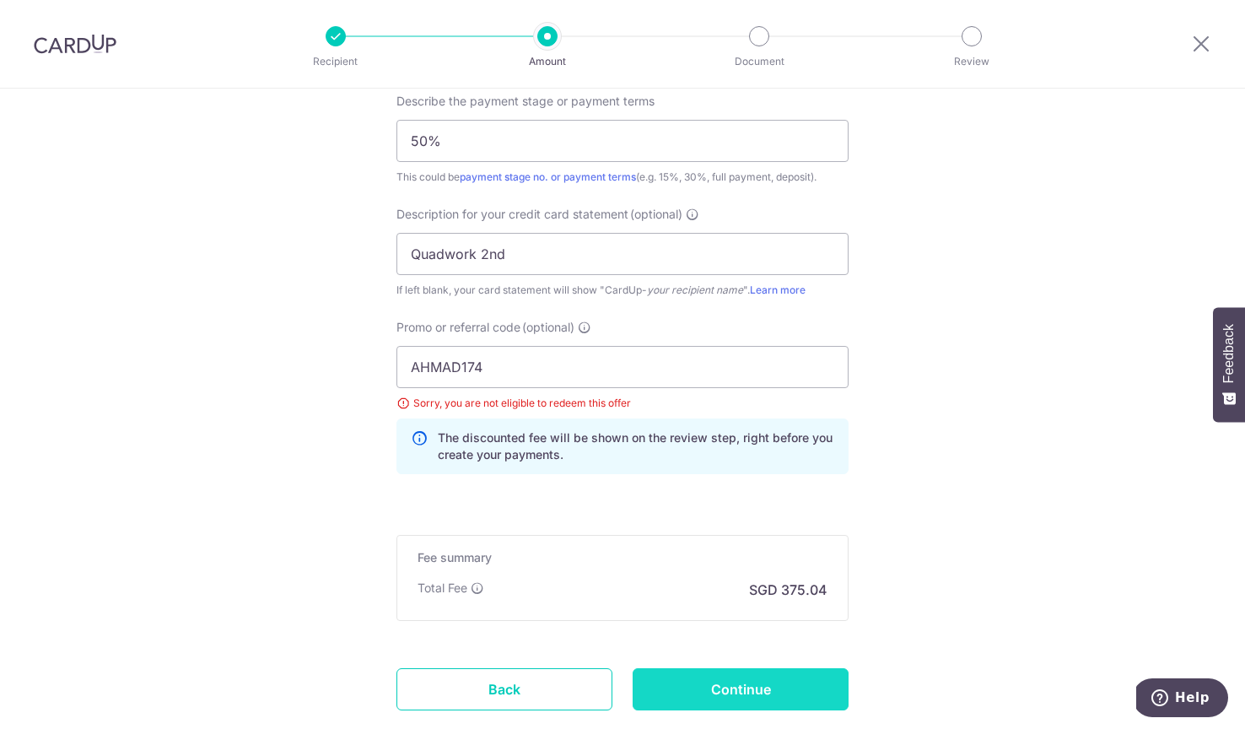
click at [725, 682] on input "Continue" at bounding box center [741, 689] width 216 height 42
type input "Update Schedule"
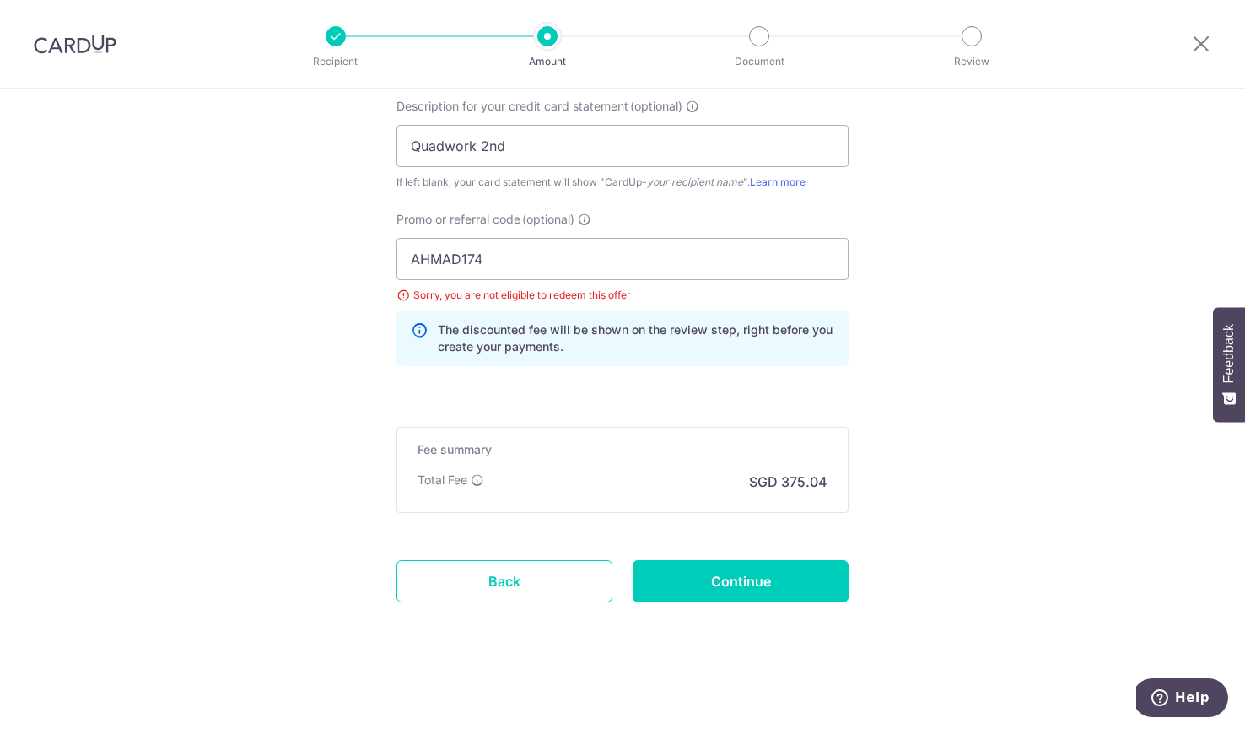
scroll to position [1220, 0]
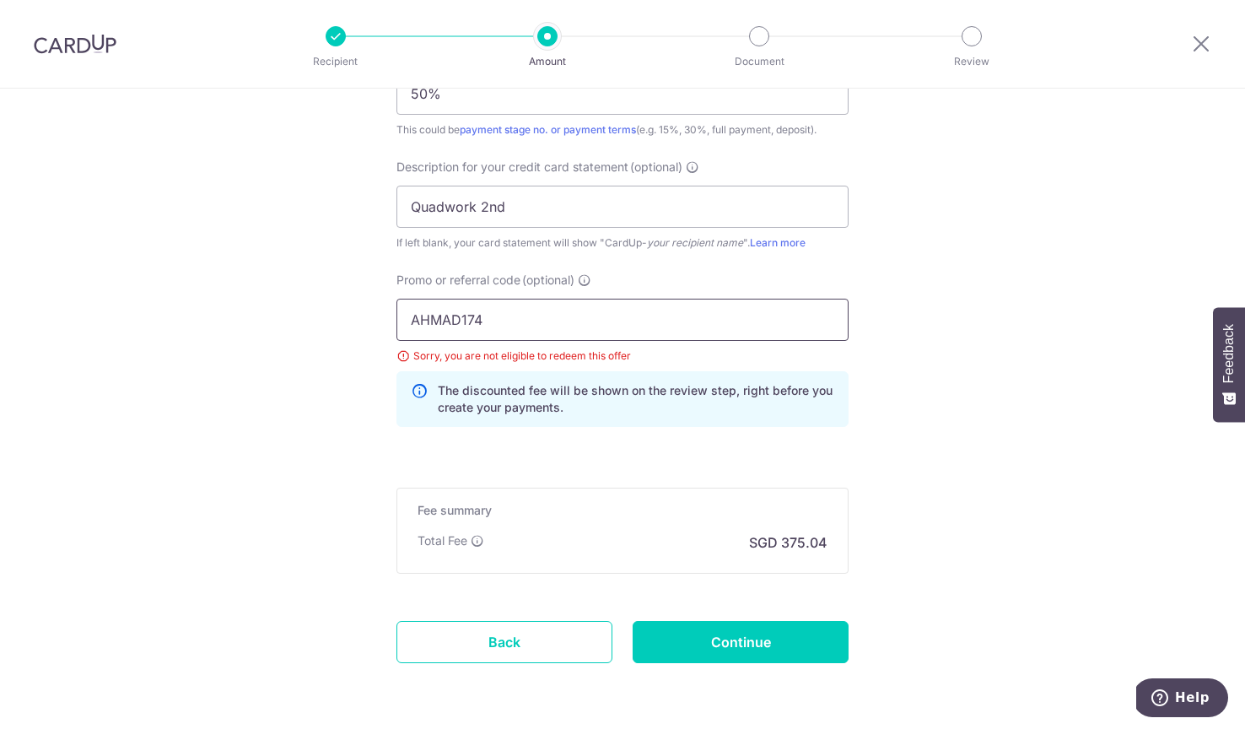
click at [515, 326] on input "AHMAD174" at bounding box center [622, 320] width 452 height 42
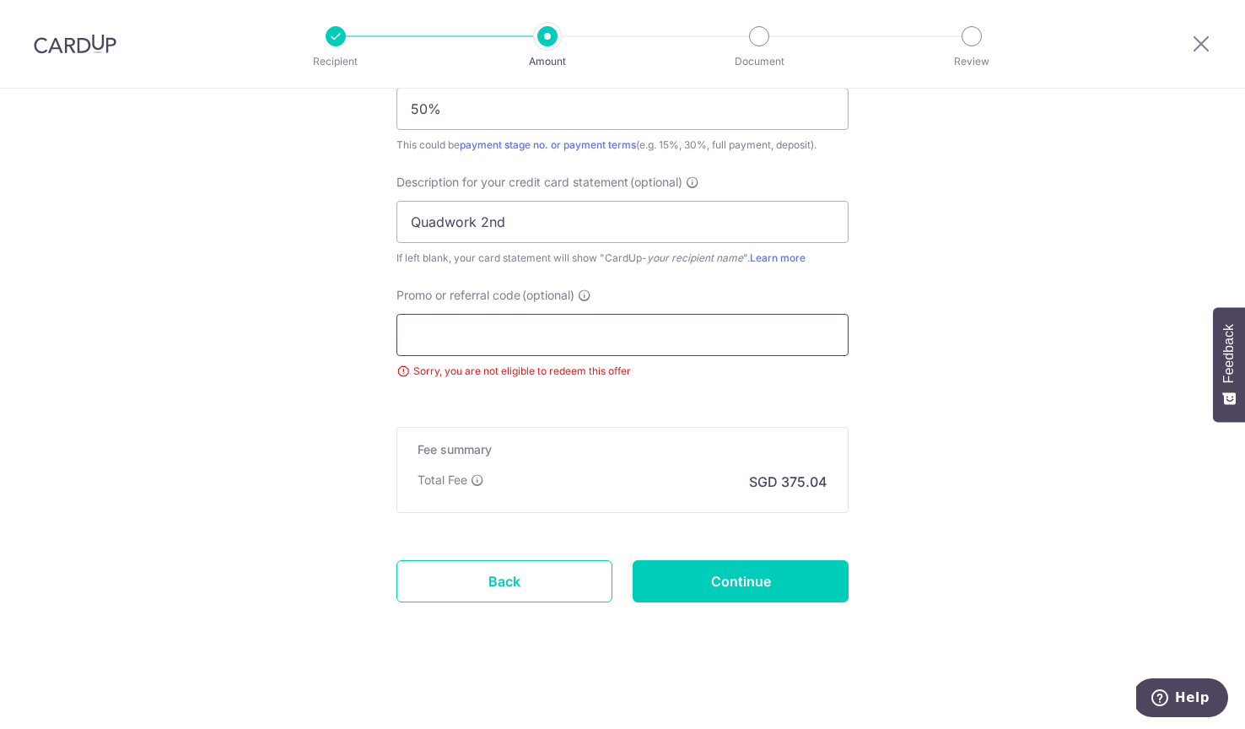
scroll to position [1205, 0]
click at [772, 578] on input "Continue" at bounding box center [741, 581] width 216 height 42
type input "Update Schedule"
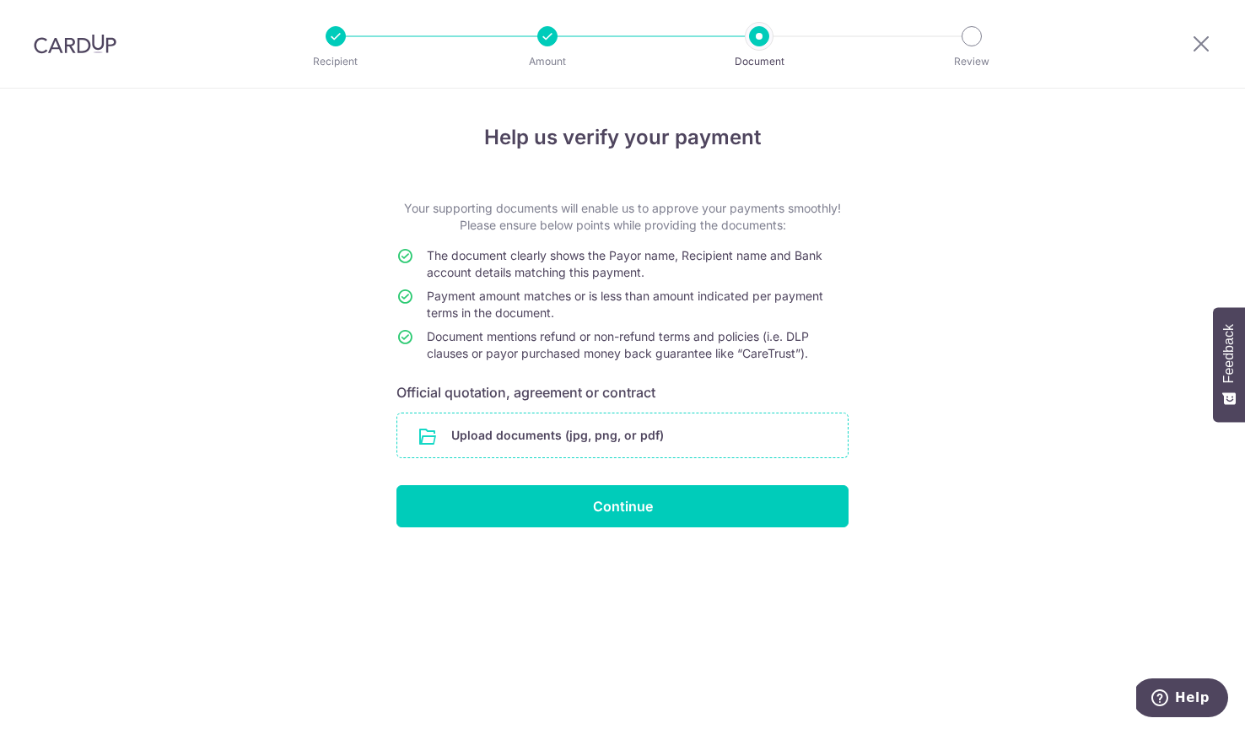
click at [531, 427] on input "file" at bounding box center [622, 435] width 450 height 44
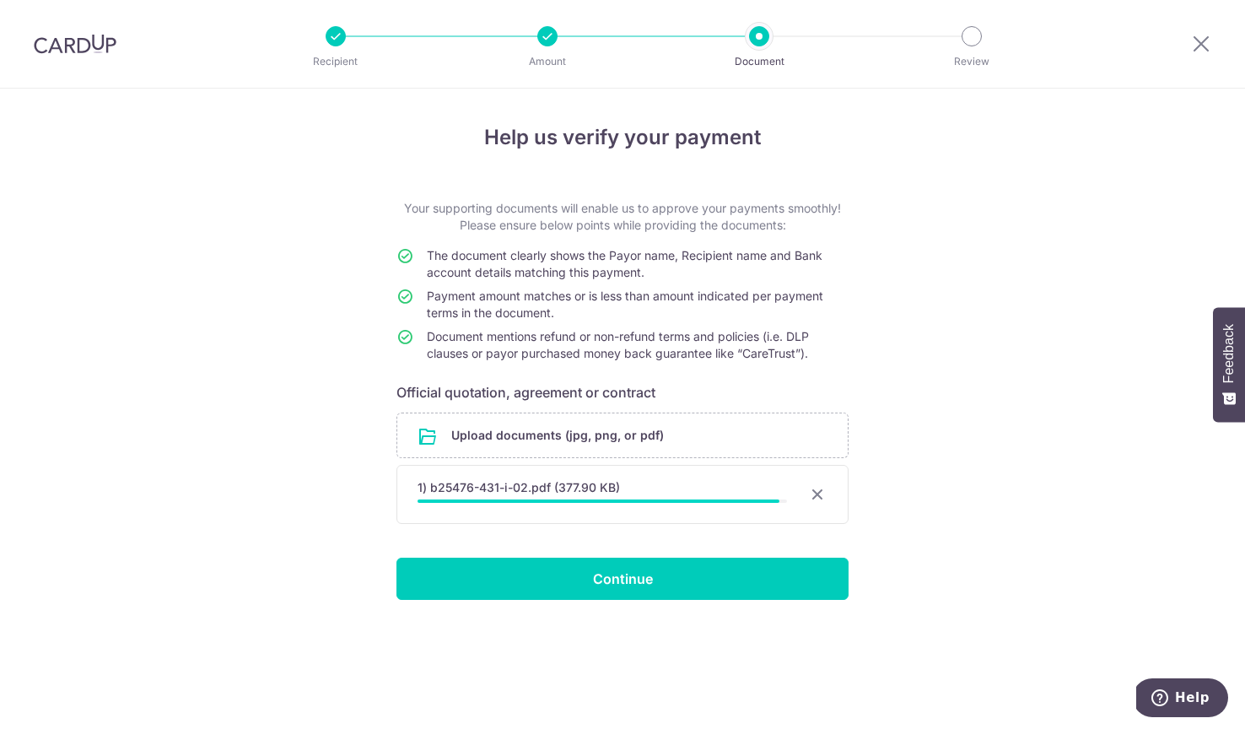
click at [973, 584] on div "Help us verify your payment Your supporting documents will enable us to approve…" at bounding box center [622, 409] width 1245 height 640
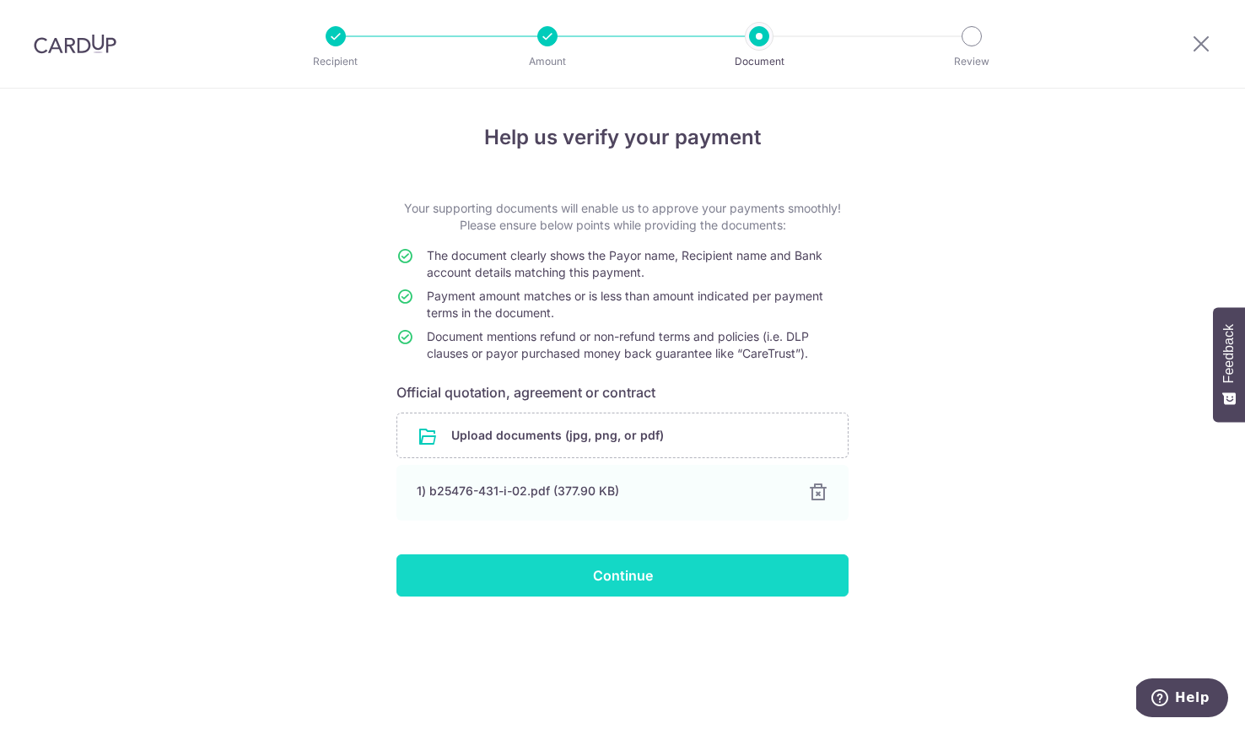
click at [675, 586] on input "Continue" at bounding box center [622, 575] width 452 height 42
